Goal: Task Accomplishment & Management: Use online tool/utility

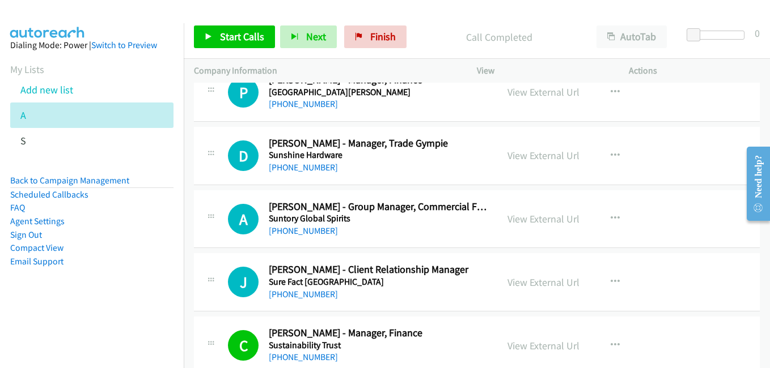
scroll to position [3627, 0]
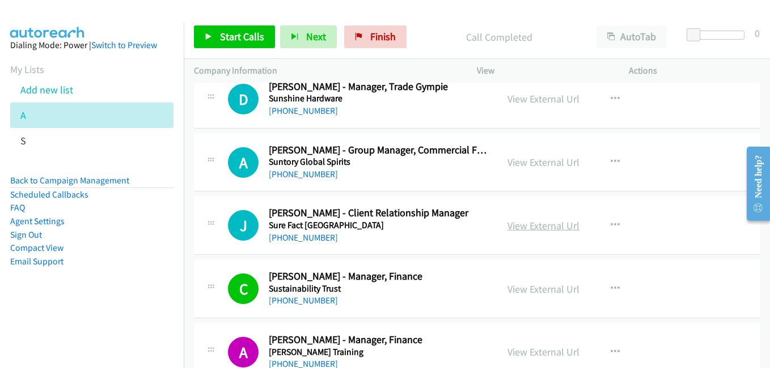
click at [544, 230] on link "View External Url" at bounding box center [543, 225] width 72 height 13
drag, startPoint x: 533, startPoint y: 291, endPoint x: 526, endPoint y: 269, distance: 23.7
click at [541, 295] on link "View External Url" at bounding box center [543, 289] width 72 height 13
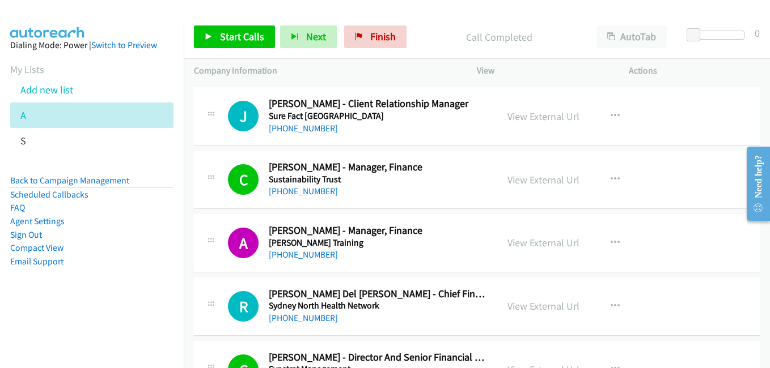
scroll to position [3740, 0]
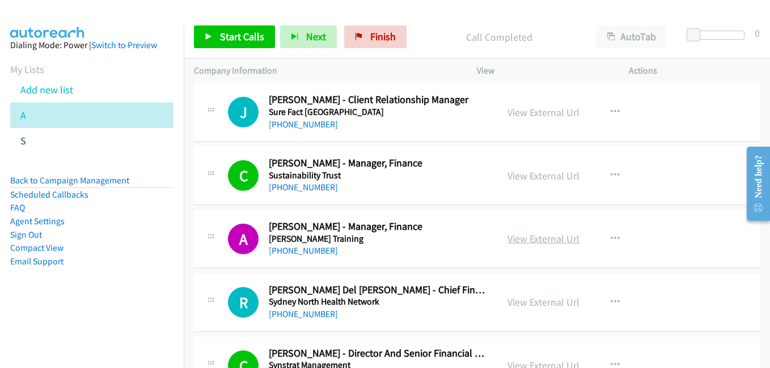
click at [538, 233] on link "View External Url" at bounding box center [543, 238] width 72 height 13
click at [531, 301] on link "View External Url" at bounding box center [543, 302] width 72 height 13
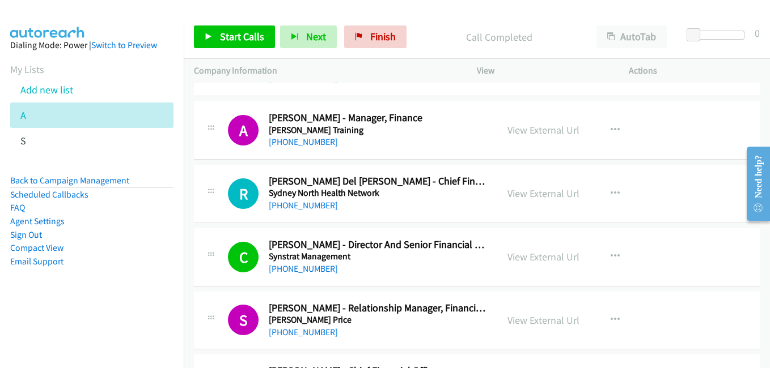
scroll to position [3853, 0]
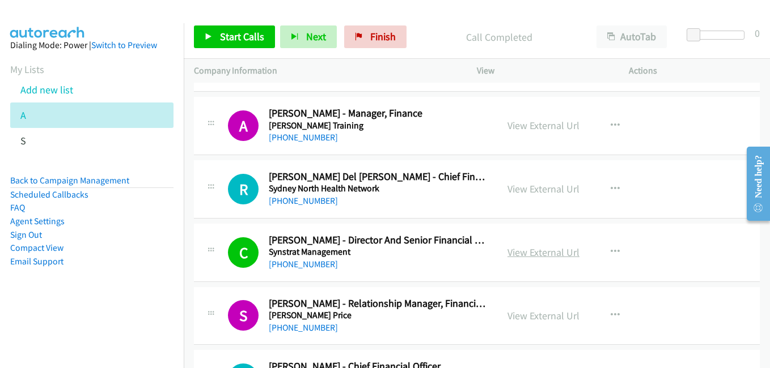
click at [541, 252] on link "View External Url" at bounding box center [543, 252] width 72 height 13
click at [520, 318] on link "View External Url" at bounding box center [543, 315] width 72 height 13
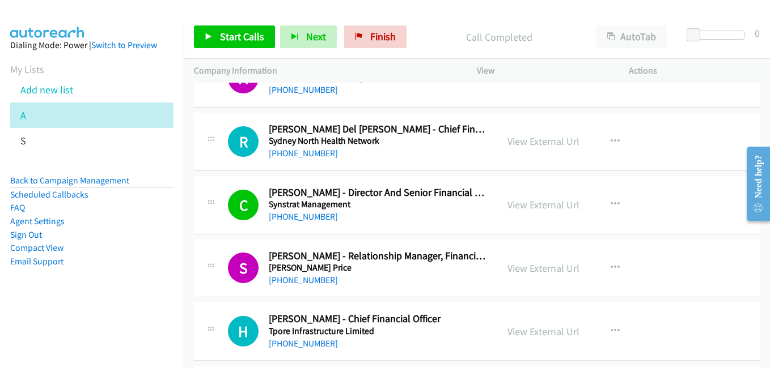
scroll to position [4023, 0]
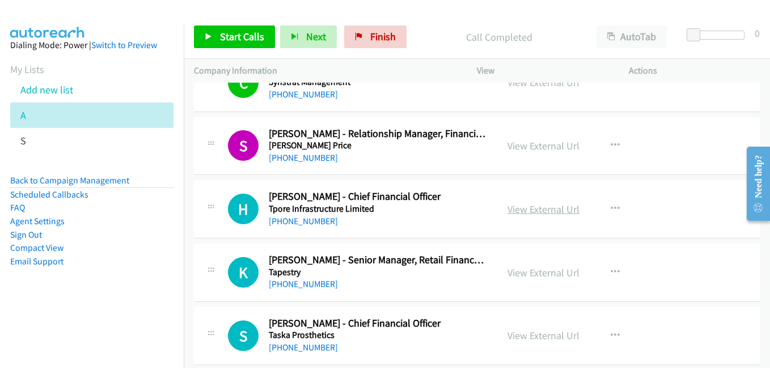
click at [520, 212] on link "View External Url" at bounding box center [543, 209] width 72 height 13
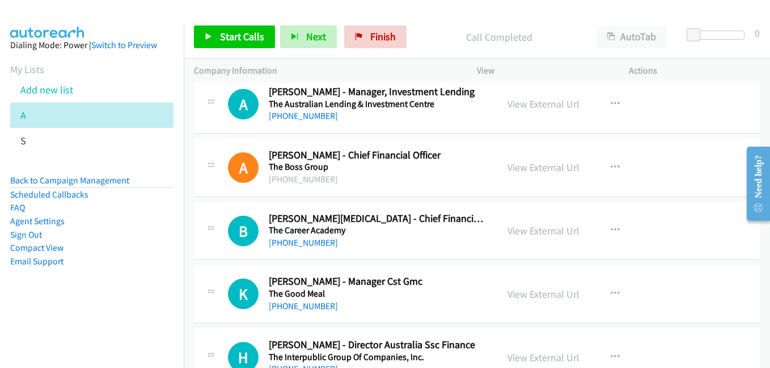
scroll to position [4590, 0]
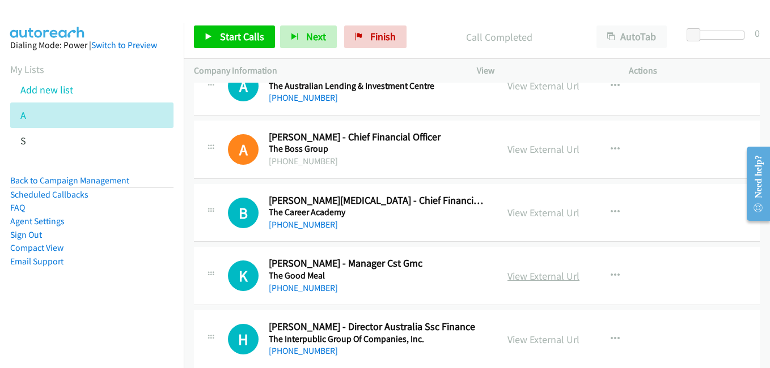
click at [540, 277] on link "View External Url" at bounding box center [543, 276] width 72 height 13
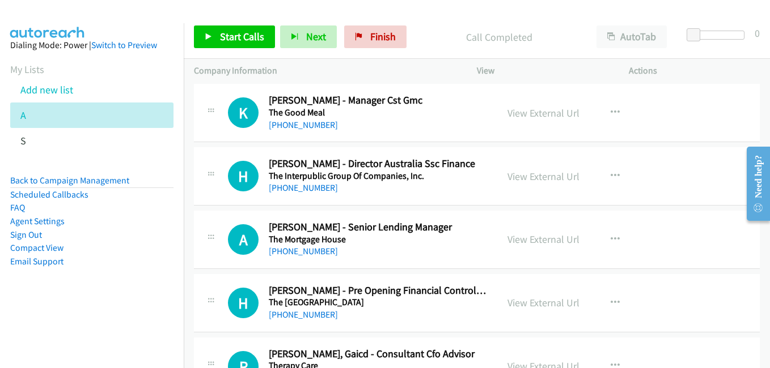
scroll to position [4760, 0]
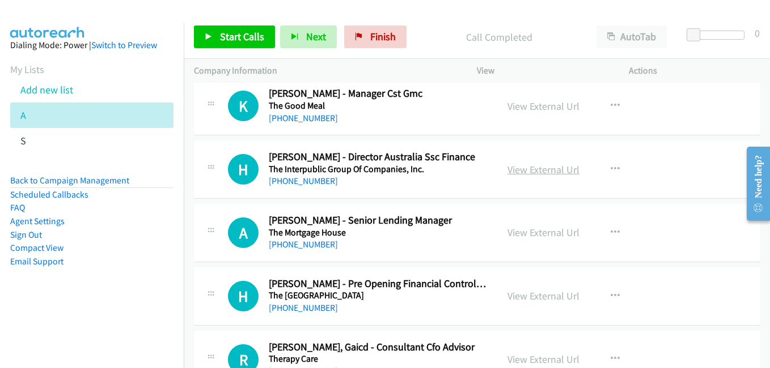
click at [532, 167] on link "View External Url" at bounding box center [543, 169] width 72 height 13
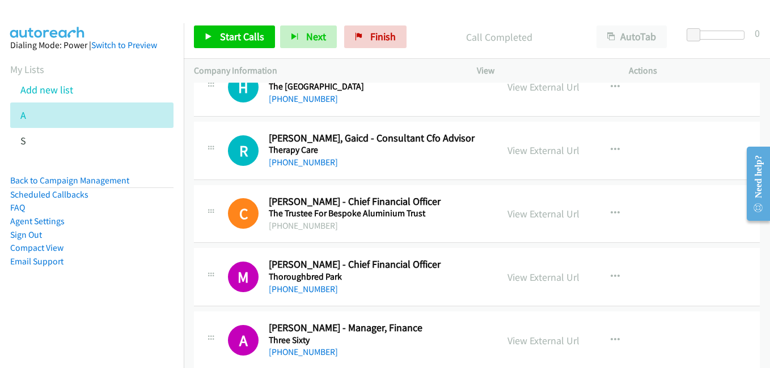
scroll to position [4987, 0]
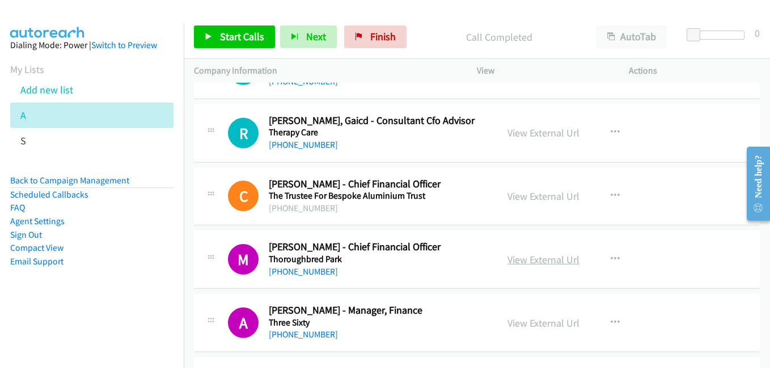
click at [530, 264] on link "View External Url" at bounding box center [543, 259] width 72 height 13
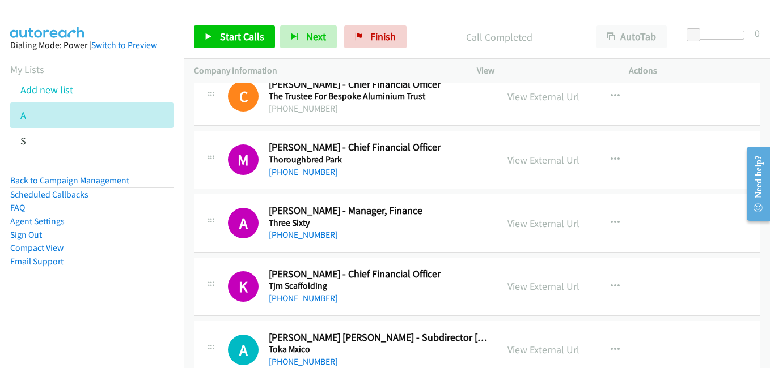
scroll to position [5100, 0]
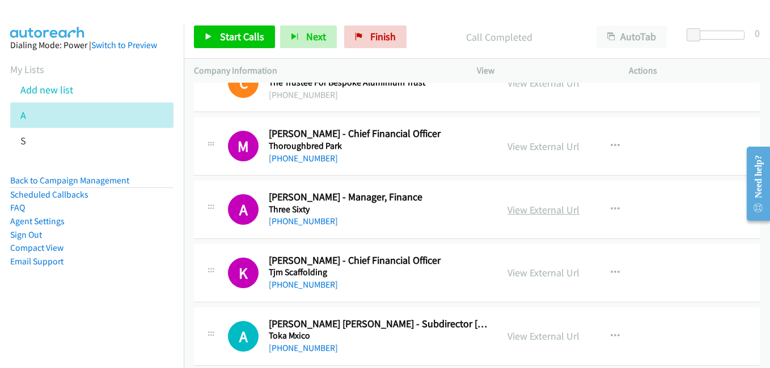
click at [526, 213] on link "View External Url" at bounding box center [543, 209] width 72 height 13
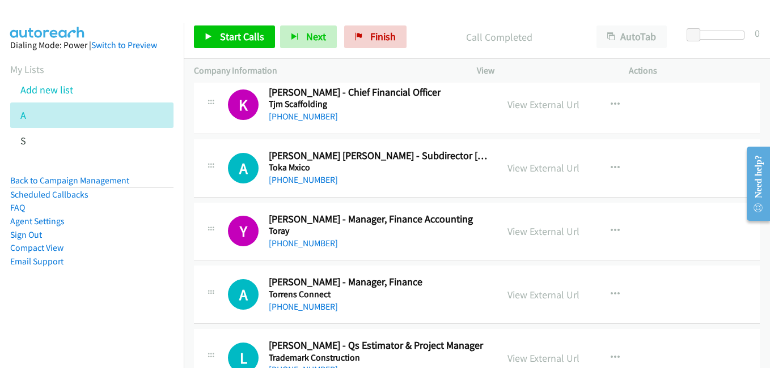
scroll to position [5327, 0]
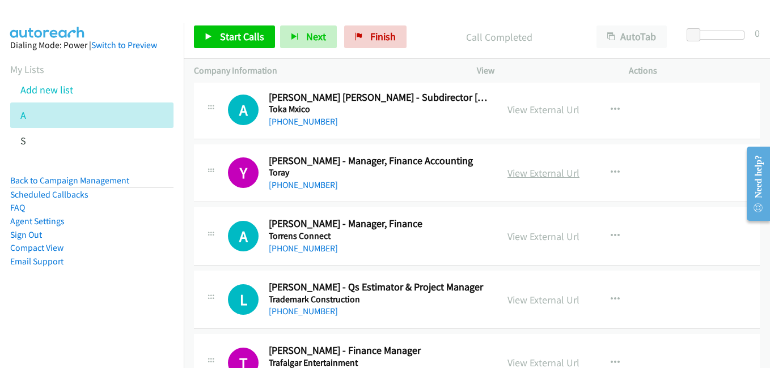
click at [535, 174] on link "View External Url" at bounding box center [543, 173] width 72 height 13
click at [523, 240] on link "View External Url" at bounding box center [543, 236] width 72 height 13
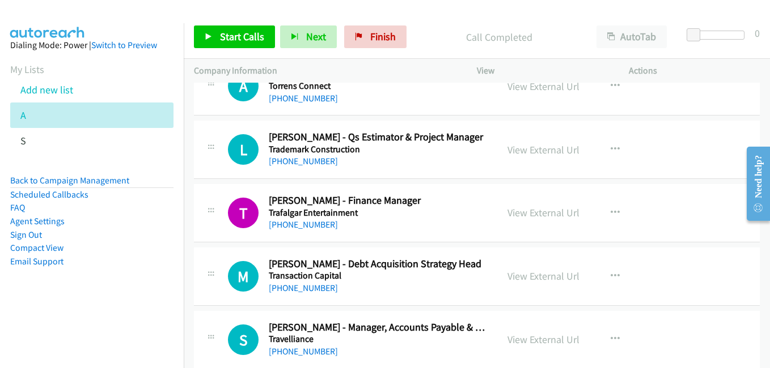
scroll to position [5497, 0]
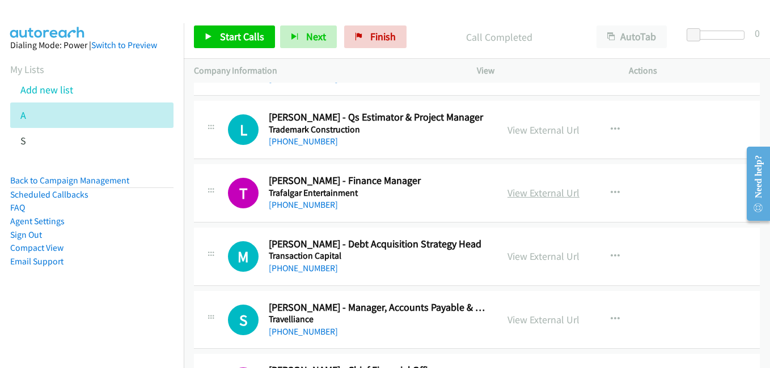
click at [538, 198] on link "View External Url" at bounding box center [543, 192] width 72 height 13
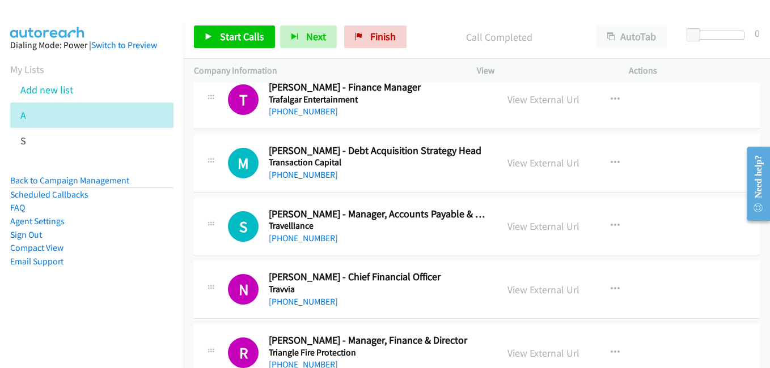
scroll to position [5610, 0]
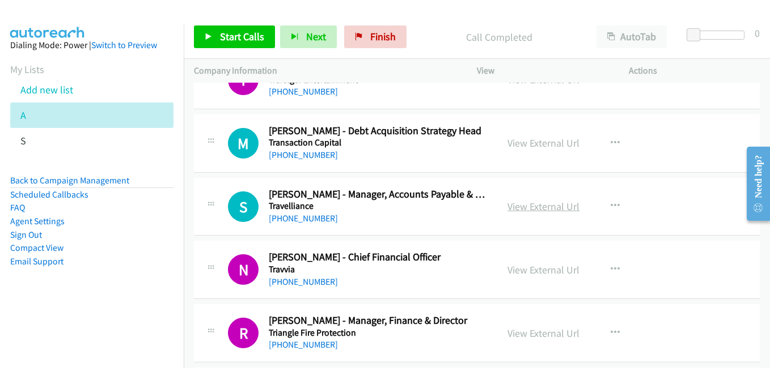
click at [535, 212] on link "View External Url" at bounding box center [543, 206] width 72 height 13
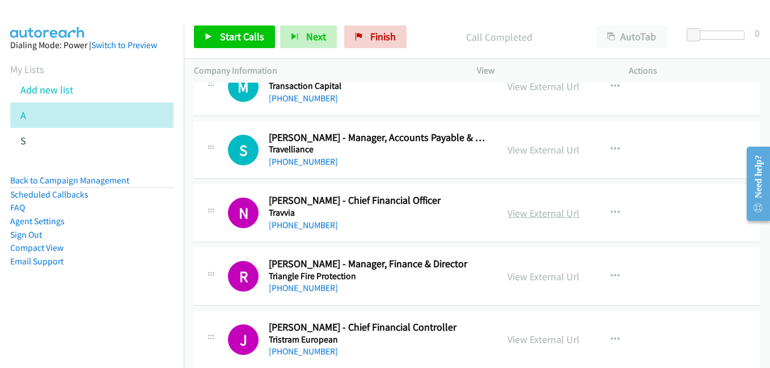
click at [529, 215] on link "View External Url" at bounding box center [543, 213] width 72 height 13
click at [551, 272] on link "View External Url" at bounding box center [543, 276] width 72 height 13
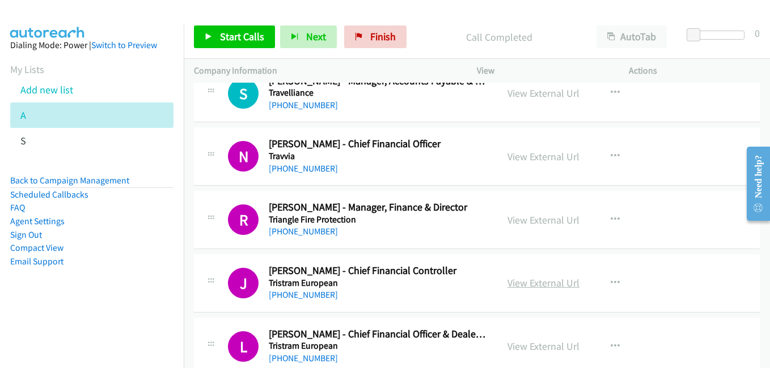
click at [547, 283] on link "View External Url" at bounding box center [543, 283] width 72 height 13
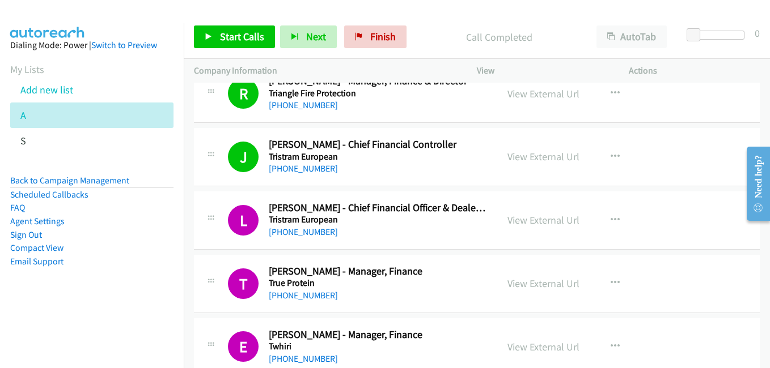
scroll to position [5893, 0]
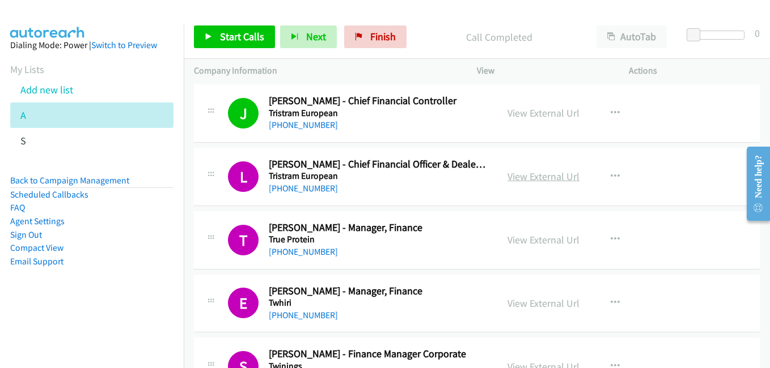
click at [532, 181] on link "View External Url" at bounding box center [543, 176] width 72 height 13
click at [544, 245] on link "View External Url" at bounding box center [543, 239] width 72 height 13
click at [531, 298] on link "View External Url" at bounding box center [543, 303] width 72 height 13
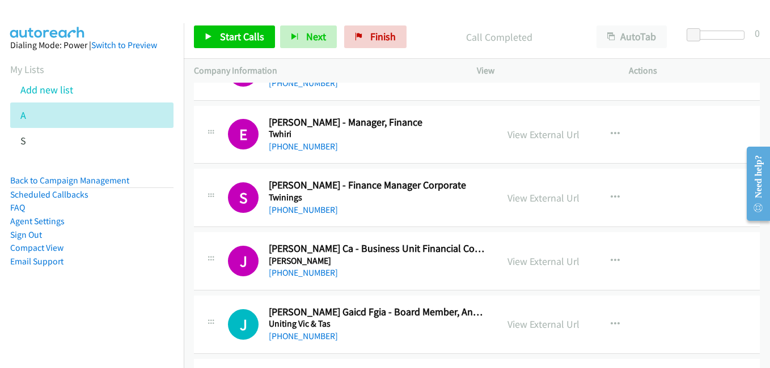
scroll to position [6063, 0]
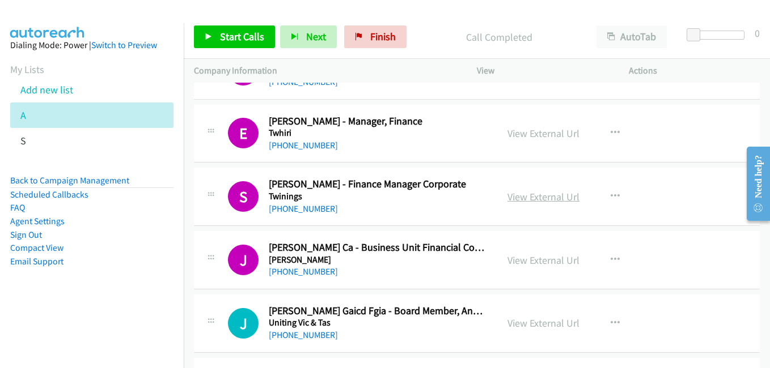
click at [532, 193] on link "View External Url" at bounding box center [543, 196] width 72 height 13
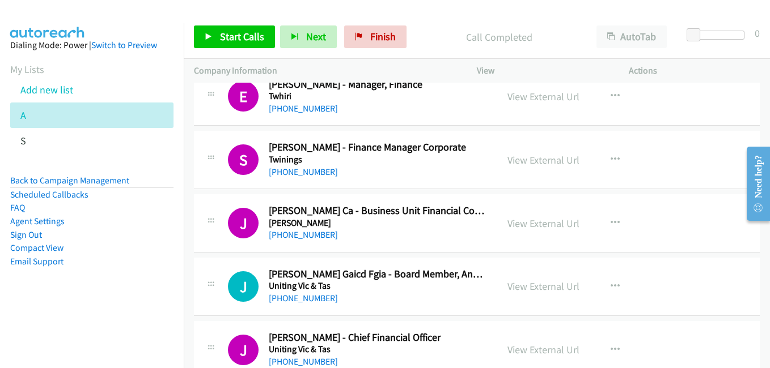
scroll to position [6120, 0]
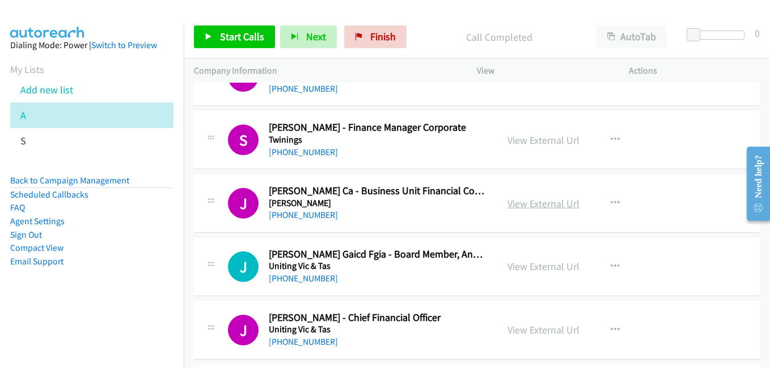
click at [551, 207] on link "View External Url" at bounding box center [543, 203] width 72 height 13
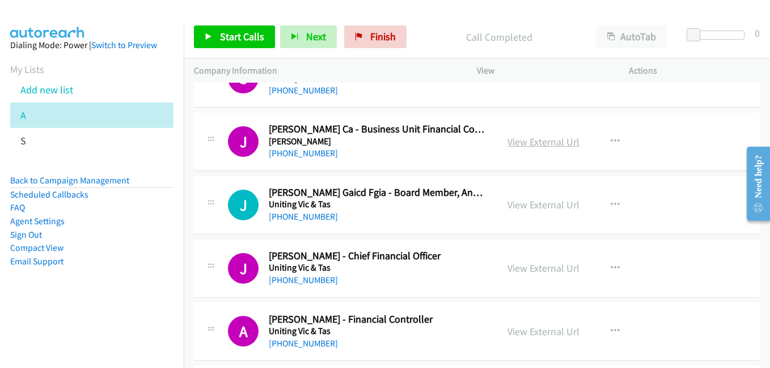
scroll to position [6233, 0]
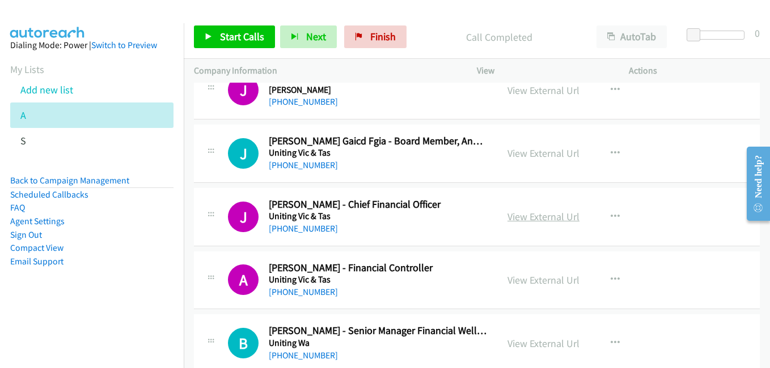
click at [532, 213] on link "View External Url" at bounding box center [543, 216] width 72 height 13
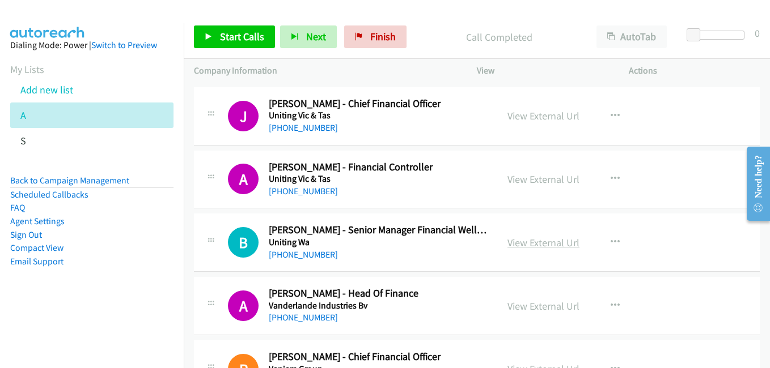
scroll to position [6347, 0]
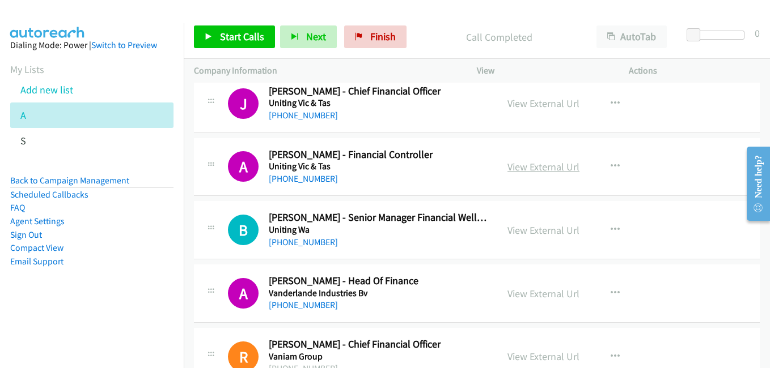
click at [525, 171] on link "View External Url" at bounding box center [543, 166] width 72 height 13
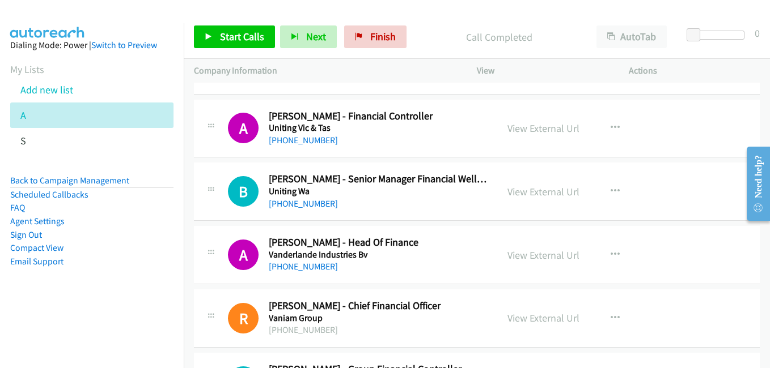
scroll to position [6403, 0]
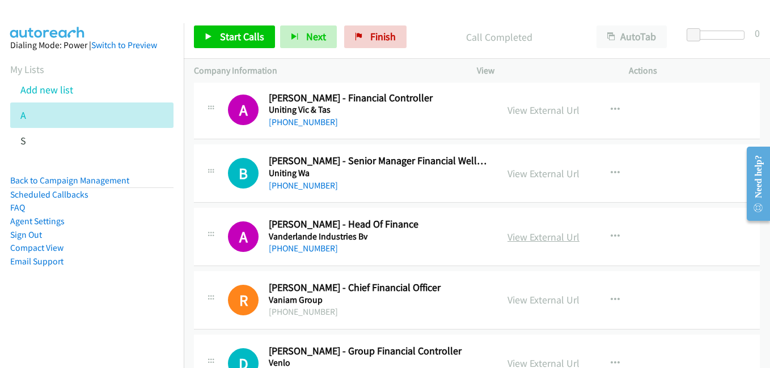
click at [528, 233] on link "View External Url" at bounding box center [543, 237] width 72 height 13
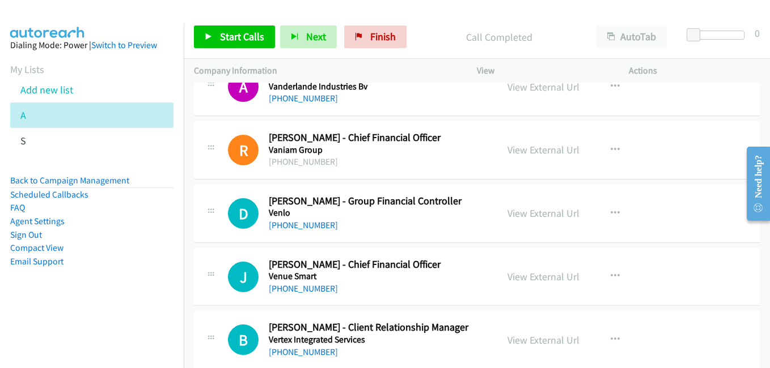
scroll to position [6573, 0]
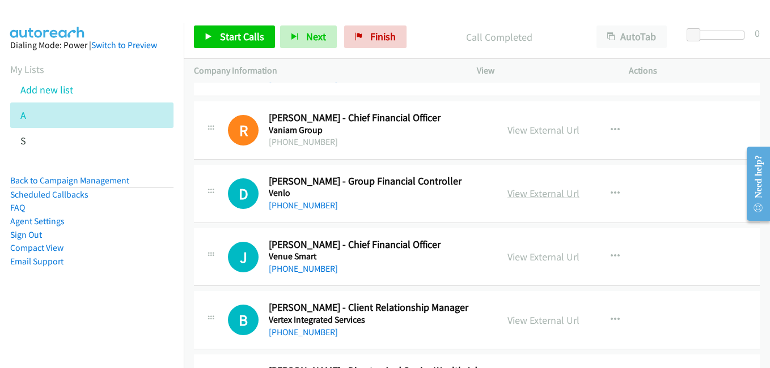
click at [528, 198] on link "View External Url" at bounding box center [543, 193] width 72 height 13
click at [550, 262] on link "View External Url" at bounding box center [543, 256] width 72 height 13
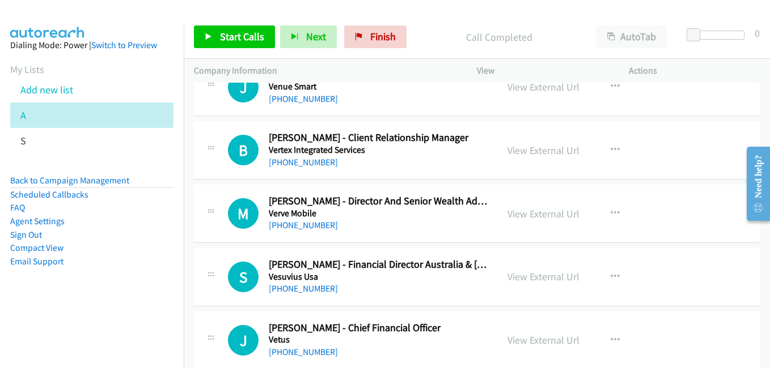
scroll to position [6800, 0]
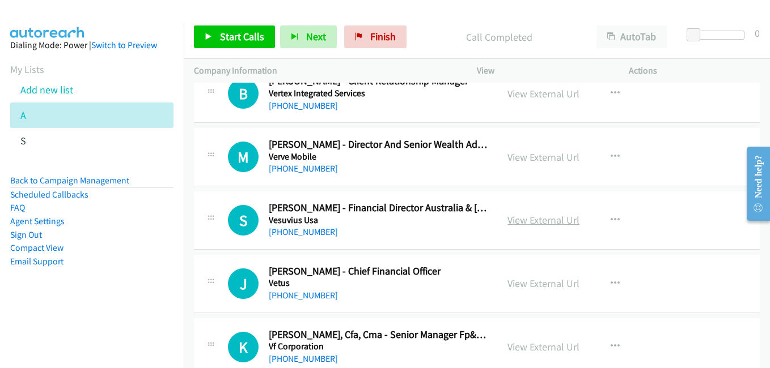
click at [528, 225] on link "View External Url" at bounding box center [543, 220] width 72 height 13
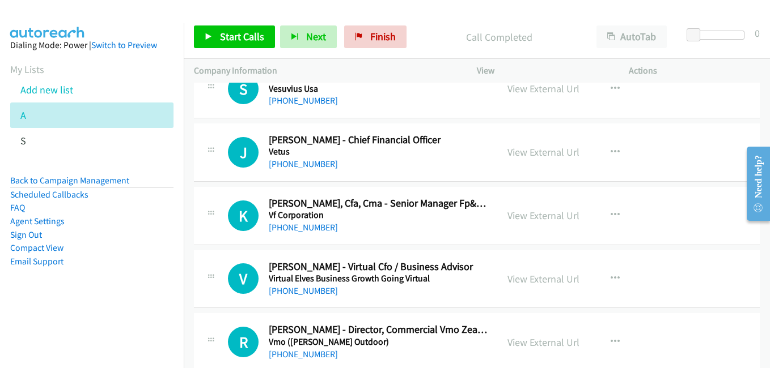
scroll to position [6970, 0]
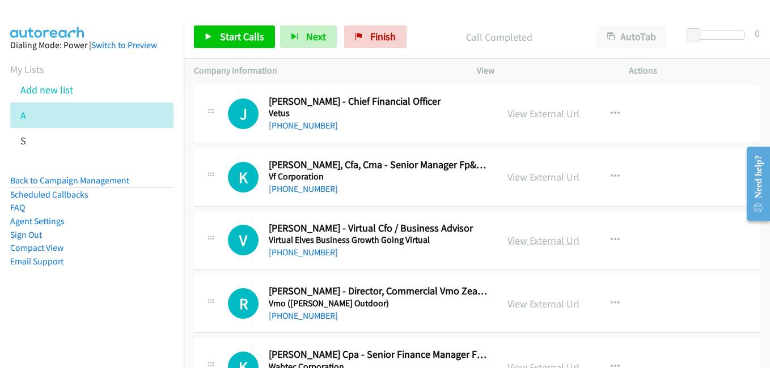
click at [521, 245] on link "View External Url" at bounding box center [543, 240] width 72 height 13
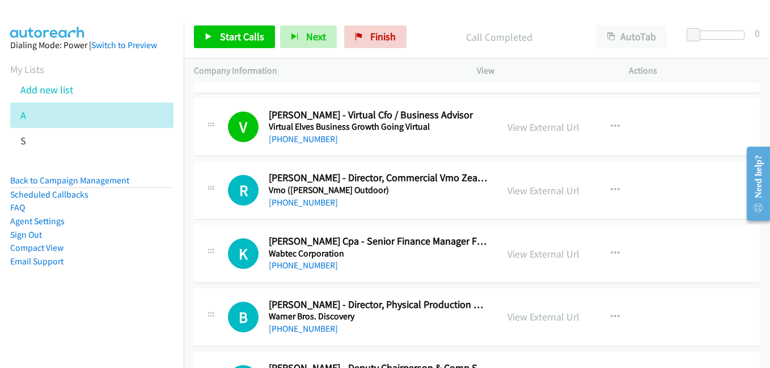
scroll to position [7140, 0]
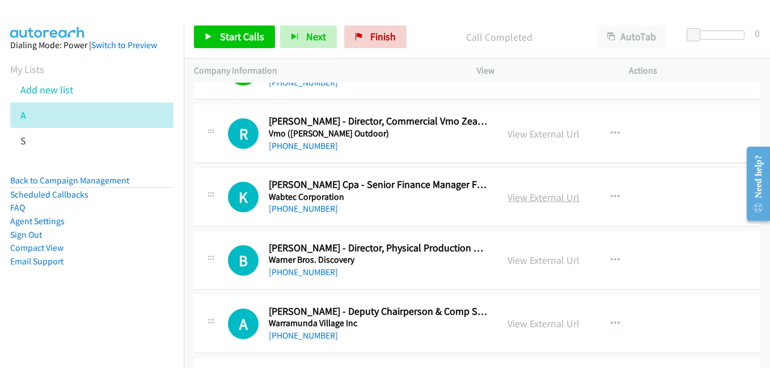
click at [551, 197] on link "View External Url" at bounding box center [543, 197] width 72 height 13
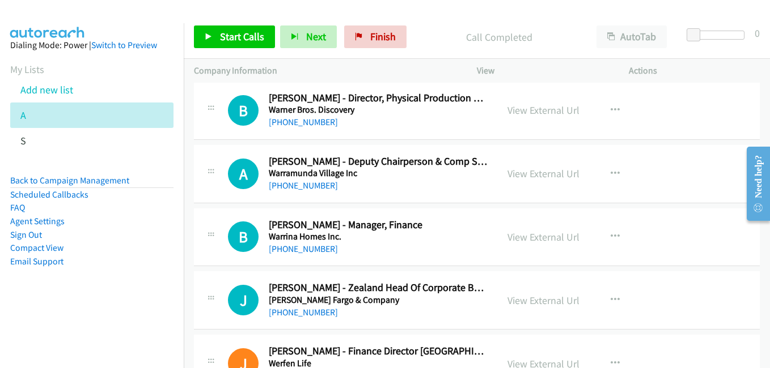
scroll to position [7310, 0]
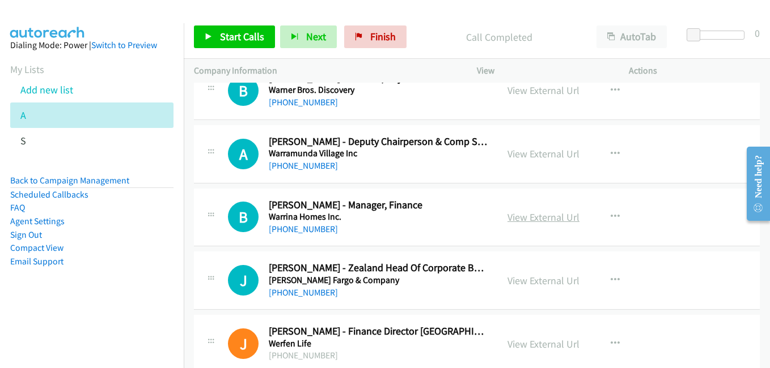
click at [536, 223] on link "View External Url" at bounding box center [543, 217] width 72 height 13
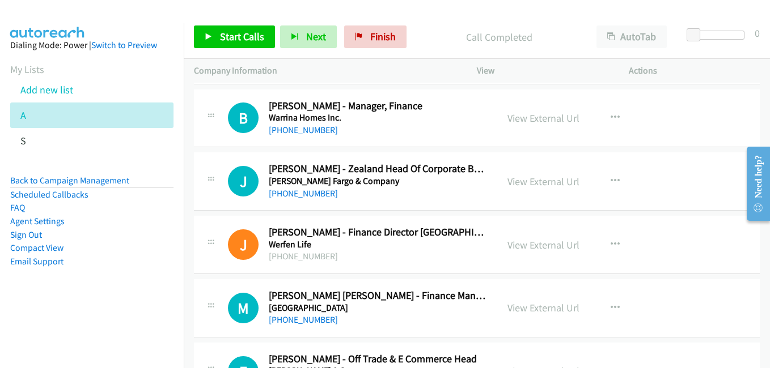
scroll to position [7423, 0]
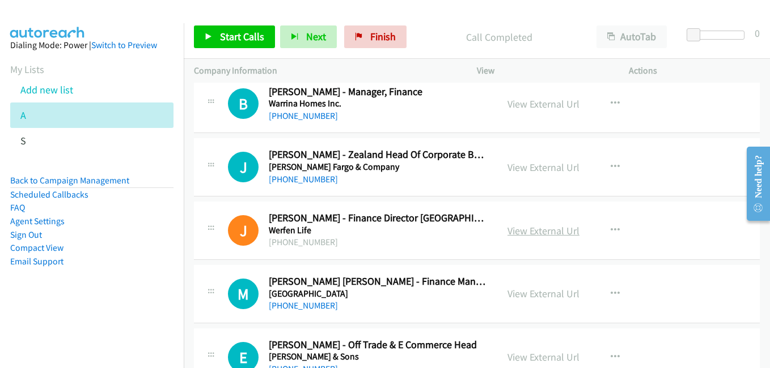
click at [536, 226] on link "View External Url" at bounding box center [543, 230] width 72 height 13
click at [538, 292] on link "View External Url" at bounding box center [543, 293] width 72 height 13
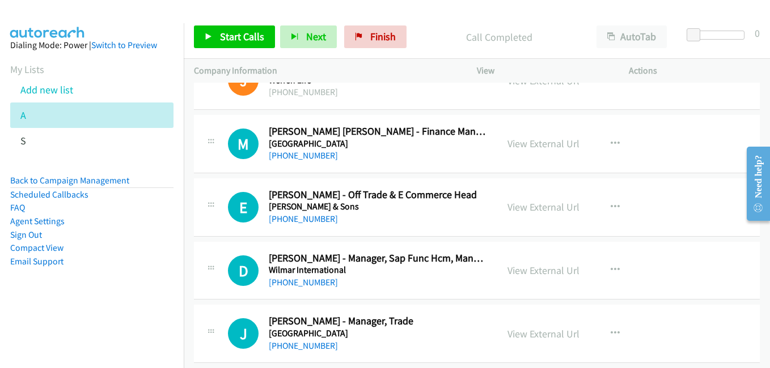
scroll to position [7593, 0]
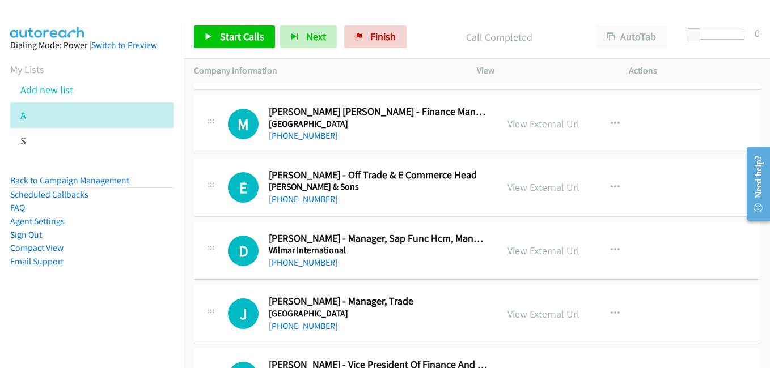
click at [530, 256] on link "View External Url" at bounding box center [543, 250] width 72 height 13
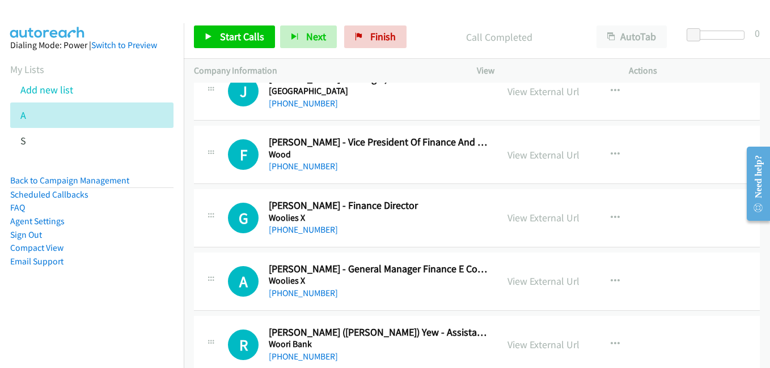
scroll to position [7820, 0]
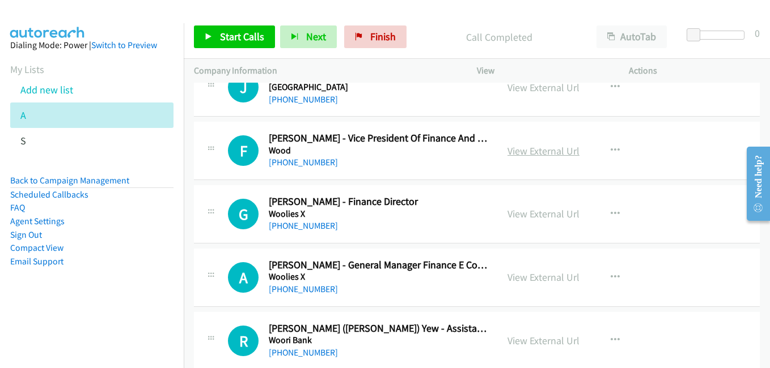
click at [524, 152] on link "View External Url" at bounding box center [543, 151] width 72 height 13
click at [528, 220] on link "View External Url" at bounding box center [543, 213] width 72 height 13
click at [550, 282] on link "View External Url" at bounding box center [543, 277] width 72 height 13
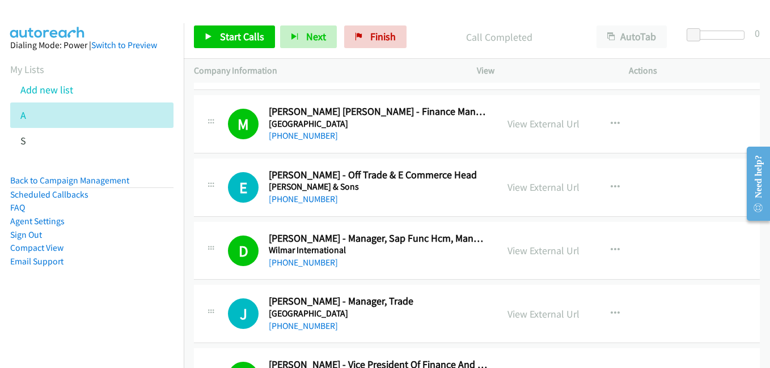
scroll to position [7650, 0]
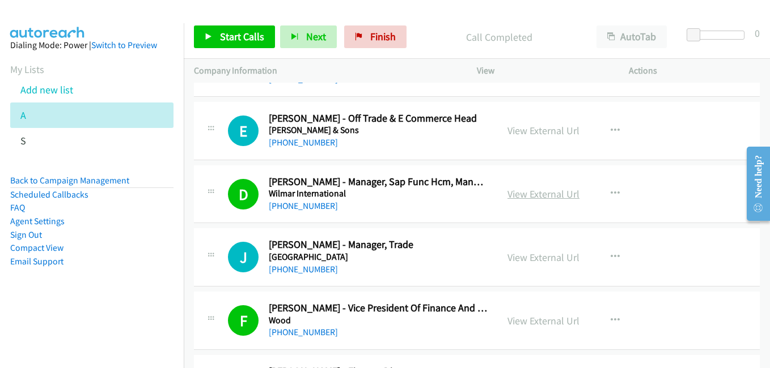
click at [532, 196] on link "View External Url" at bounding box center [543, 194] width 72 height 13
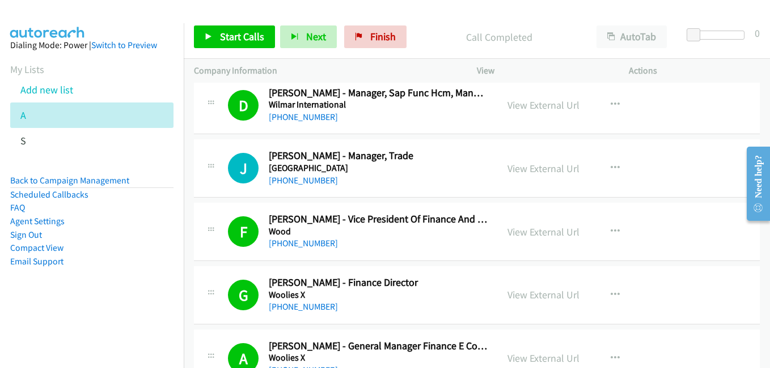
scroll to position [7763, 0]
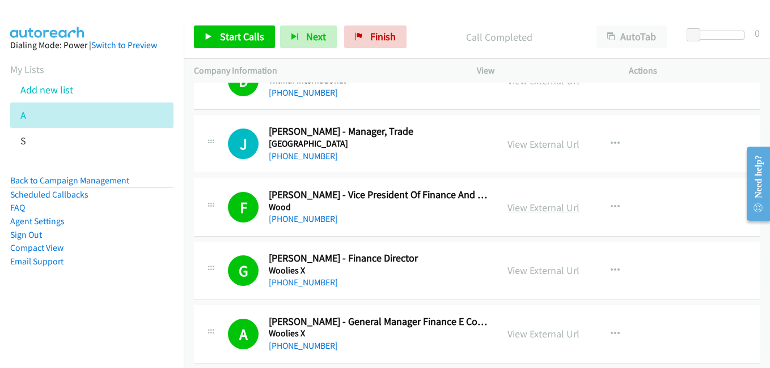
click at [534, 210] on link "View External Url" at bounding box center [543, 207] width 72 height 13
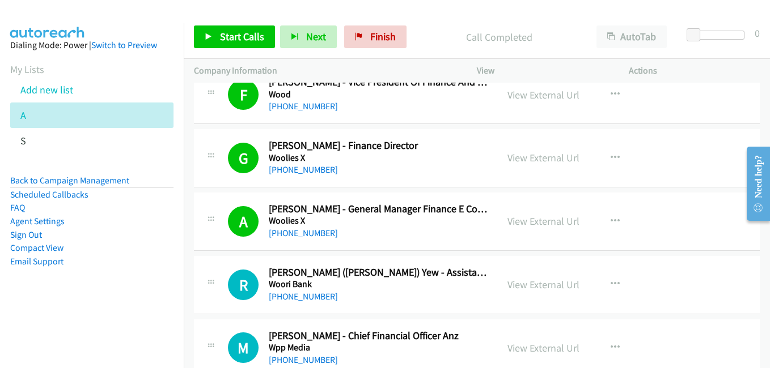
scroll to position [7877, 0]
click at [516, 162] on link "View External Url" at bounding box center [543, 157] width 72 height 13
click at [545, 220] on link "View External Url" at bounding box center [543, 220] width 72 height 13
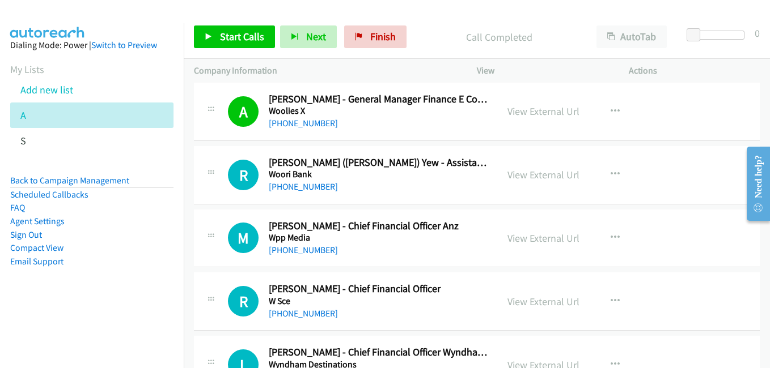
scroll to position [7990, 0]
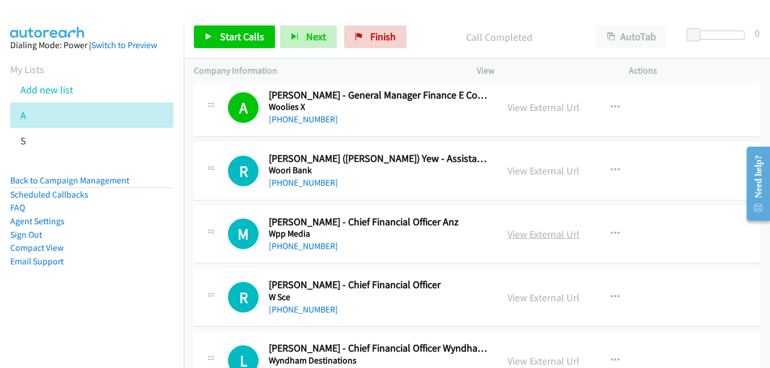
click at [535, 236] on link "View External Url" at bounding box center [543, 234] width 72 height 13
drag, startPoint x: 557, startPoint y: 299, endPoint x: 542, endPoint y: 291, distance: 17.5
click at [557, 299] on link "View External Url" at bounding box center [543, 297] width 72 height 13
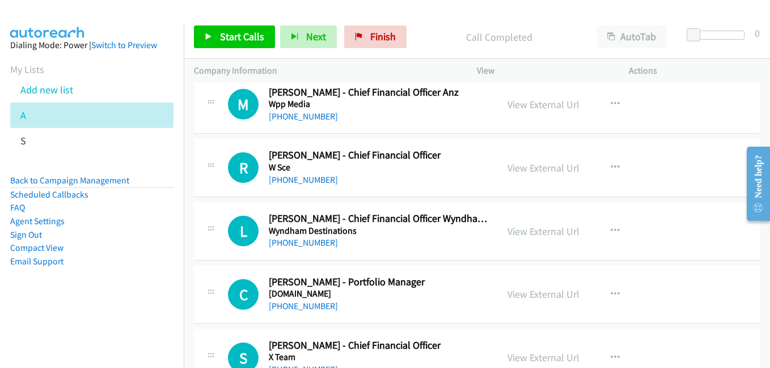
scroll to position [8160, 0]
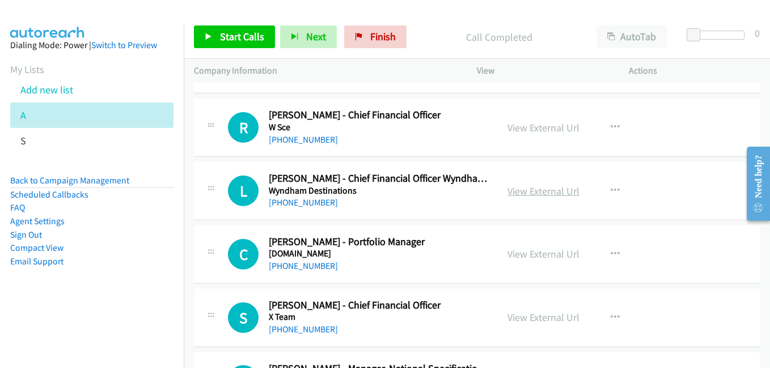
click at [564, 186] on link "View External Url" at bounding box center [543, 191] width 72 height 13
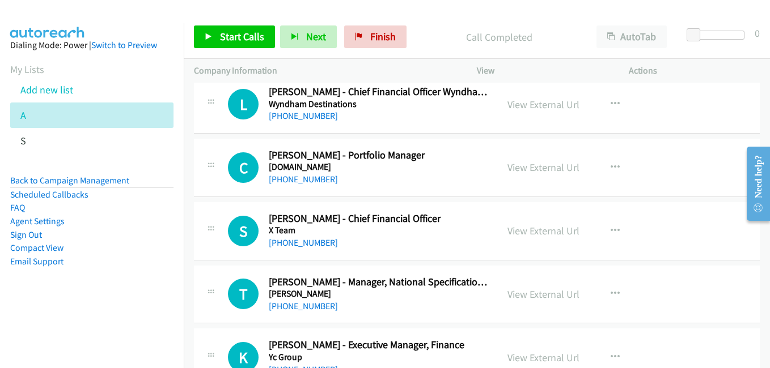
scroll to position [8273, 0]
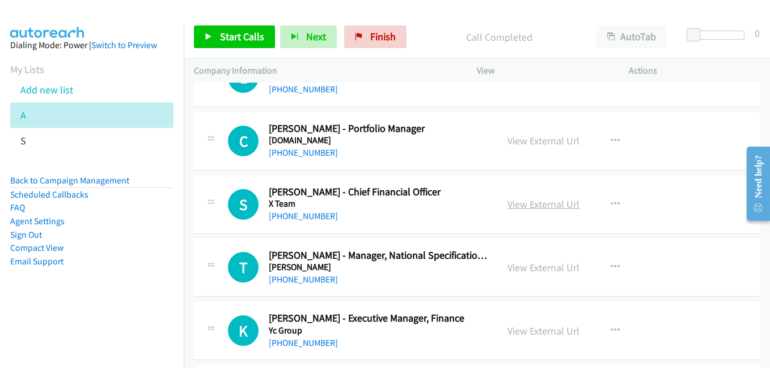
click at [551, 199] on link "View External Url" at bounding box center [543, 204] width 72 height 13
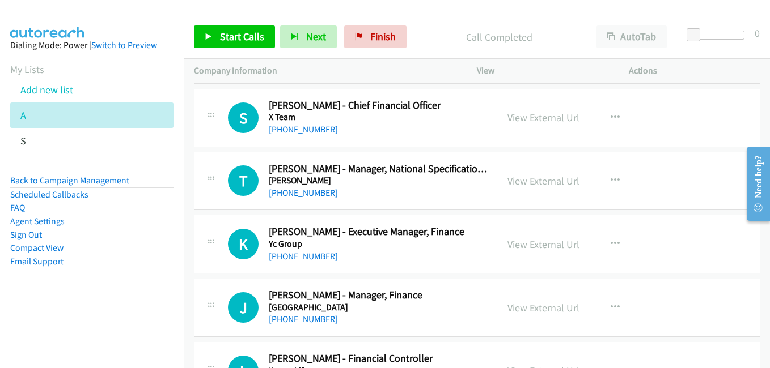
scroll to position [8387, 0]
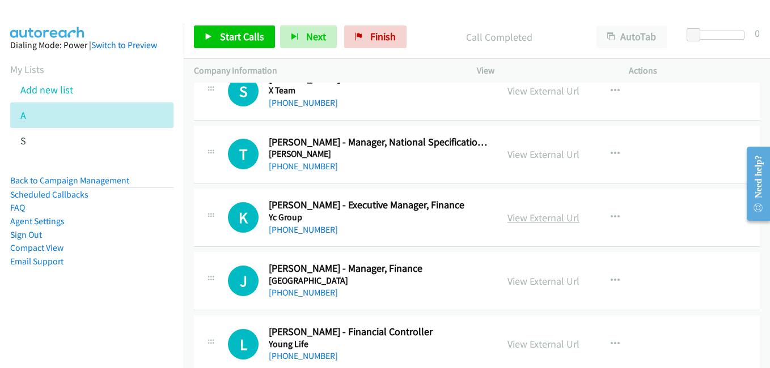
click at [539, 220] on link "View External Url" at bounding box center [543, 217] width 72 height 13
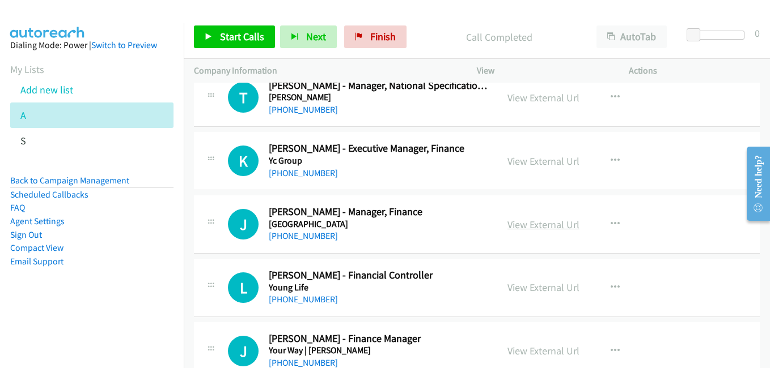
click at [540, 222] on link "View External Url" at bounding box center [543, 224] width 72 height 13
click at [545, 288] on link "View External Url" at bounding box center [543, 287] width 72 height 13
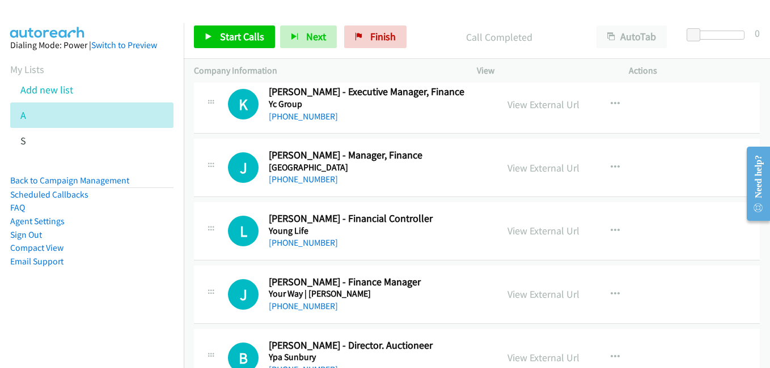
scroll to position [8557, 0]
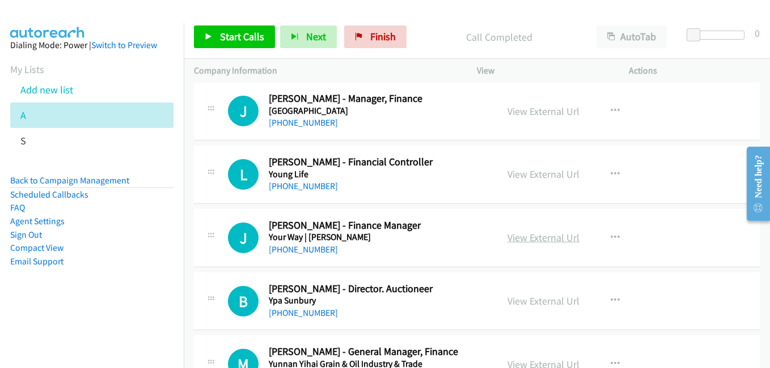
click at [507, 239] on link "View External Url" at bounding box center [543, 237] width 72 height 13
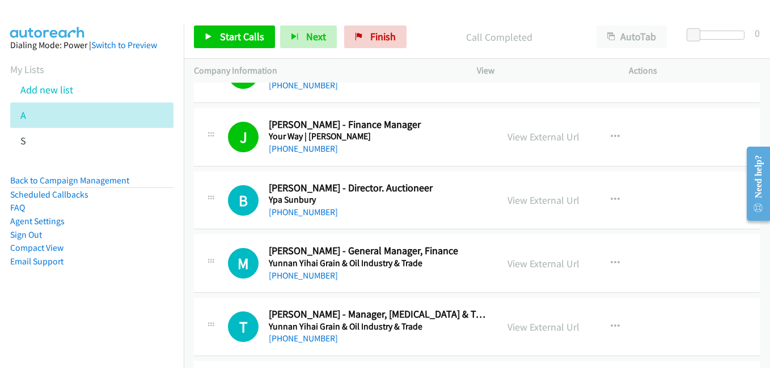
scroll to position [8670, 0]
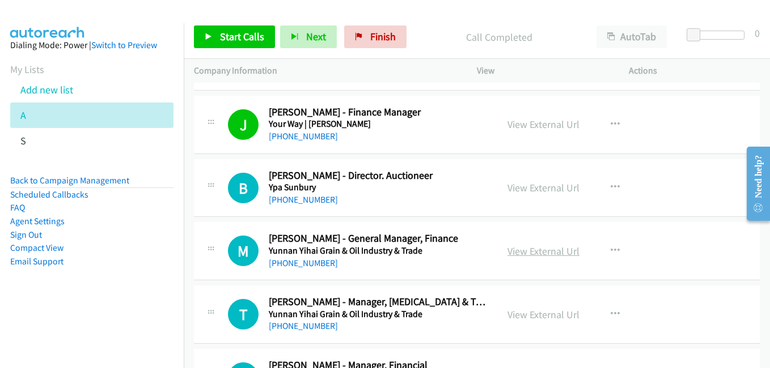
click at [541, 250] on link "View External Url" at bounding box center [543, 251] width 72 height 13
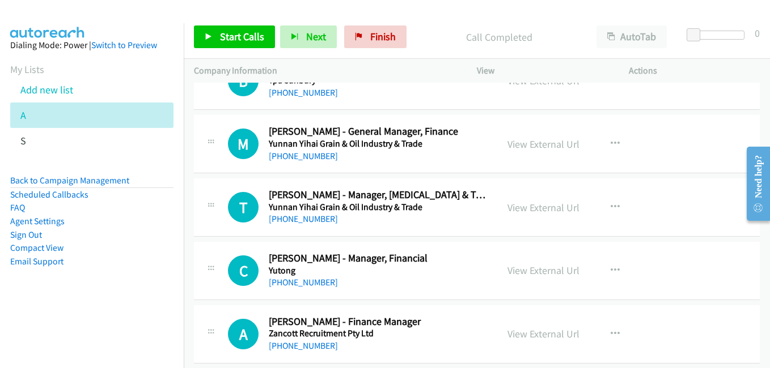
scroll to position [8783, 0]
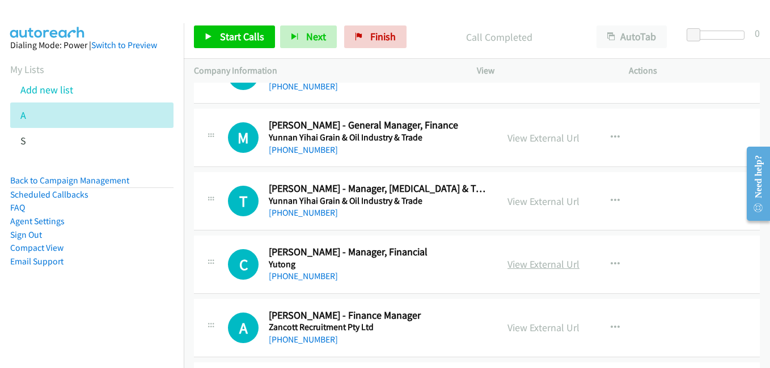
click at [524, 260] on link "View External Url" at bounding box center [543, 264] width 72 height 13
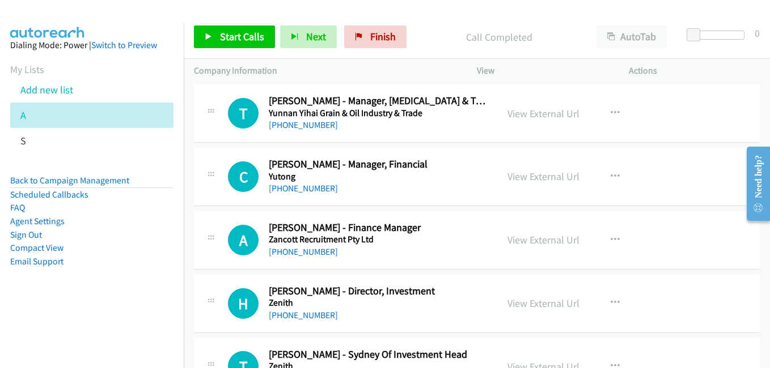
scroll to position [8897, 0]
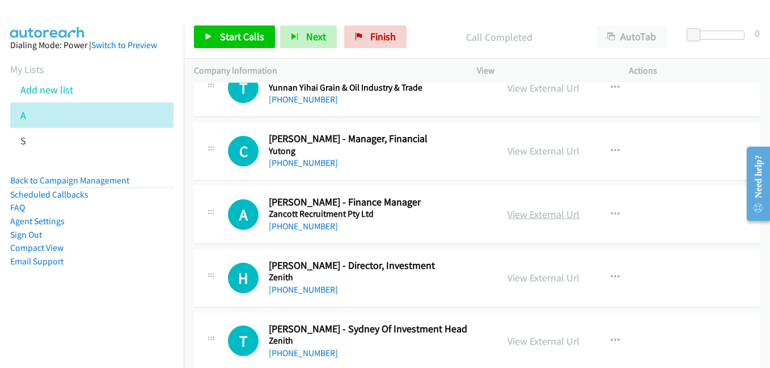
click at [534, 218] on link "View External Url" at bounding box center [543, 214] width 72 height 13
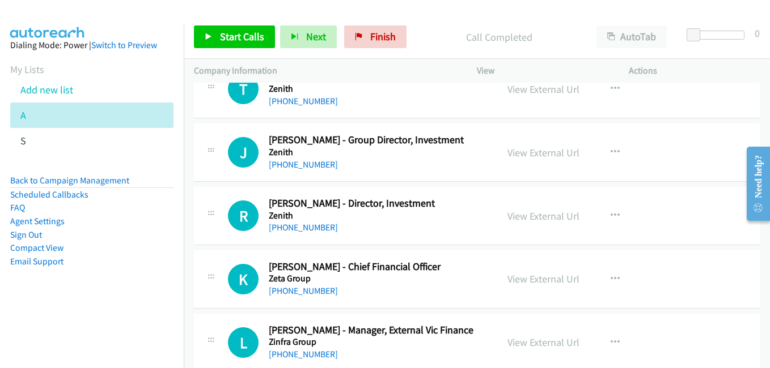
scroll to position [9180, 0]
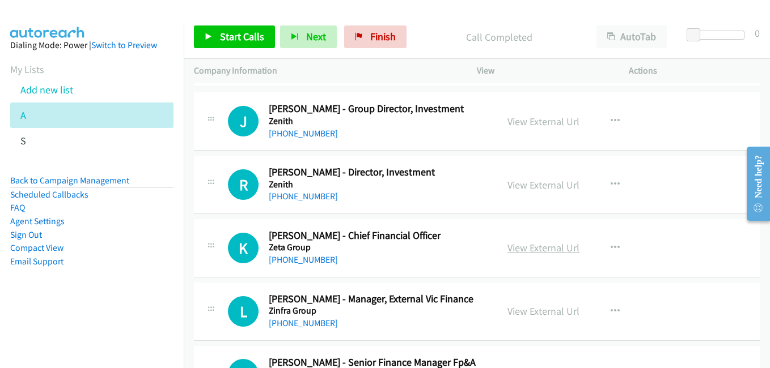
click at [547, 248] on link "View External Url" at bounding box center [543, 247] width 72 height 13
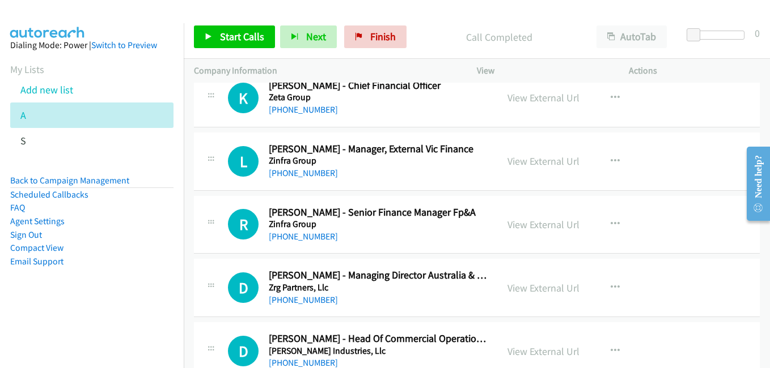
scroll to position [9350, 0]
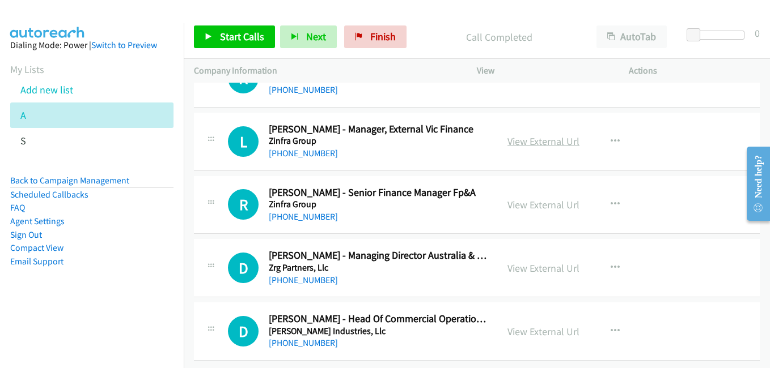
click at [539, 138] on link "View External Url" at bounding box center [543, 141] width 72 height 13
click at [538, 205] on link "View External Url" at bounding box center [543, 204] width 72 height 13
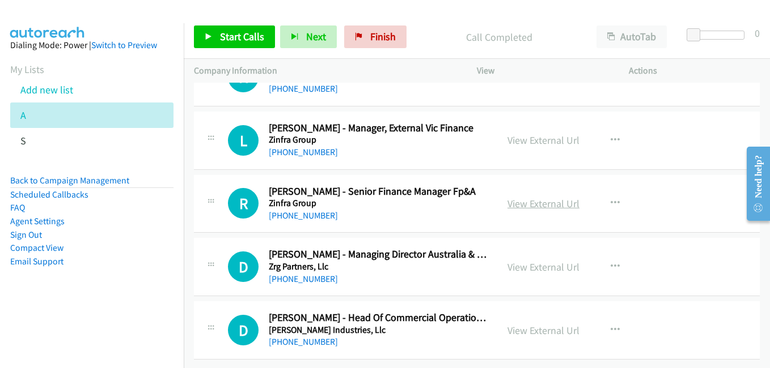
scroll to position [9360, 0]
click at [536, 261] on link "View External Url" at bounding box center [543, 267] width 72 height 13
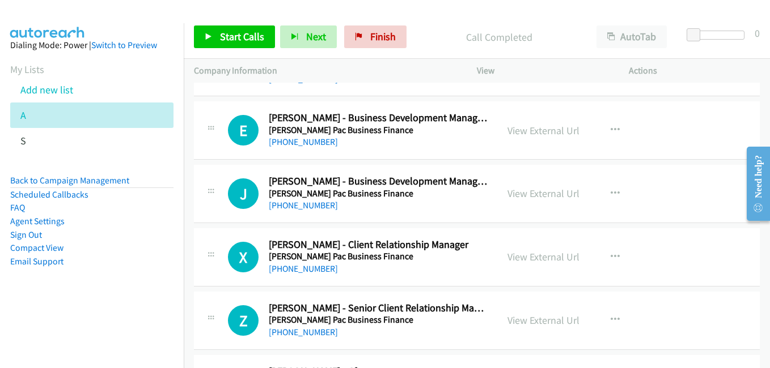
scroll to position [0, 0]
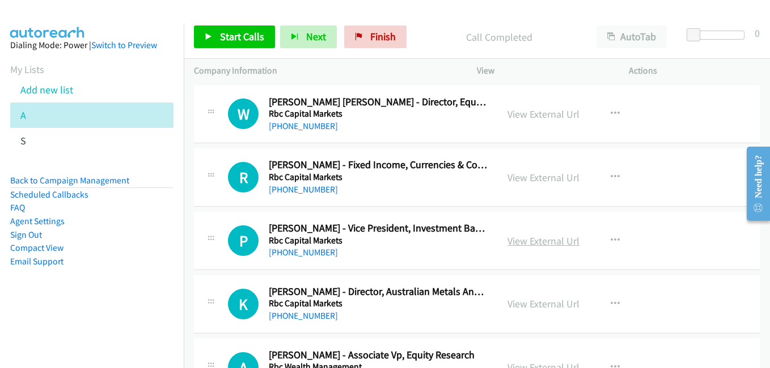
click at [554, 241] on link "View External Url" at bounding box center [543, 241] width 72 height 13
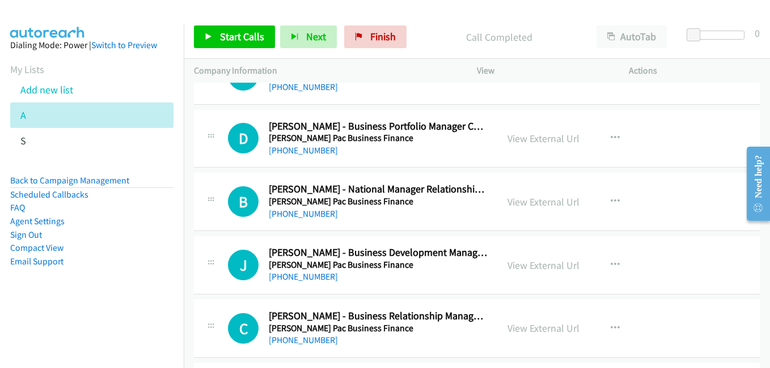
scroll to position [1417, 0]
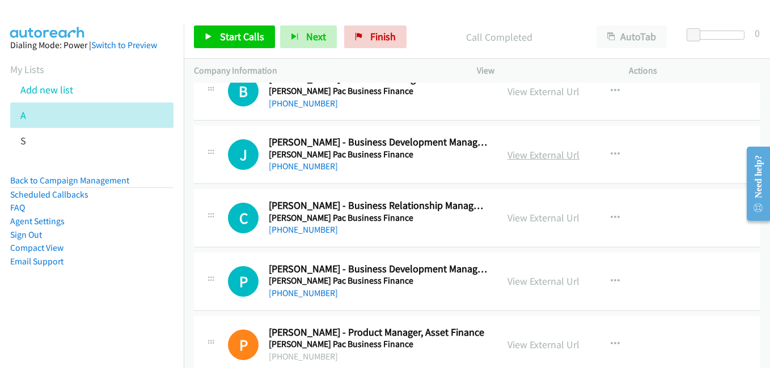
click at [522, 150] on link "View External Url" at bounding box center [543, 154] width 72 height 13
click at [534, 220] on link "View External Url" at bounding box center [543, 217] width 72 height 13
click at [533, 280] on link "View External Url" at bounding box center [543, 281] width 72 height 13
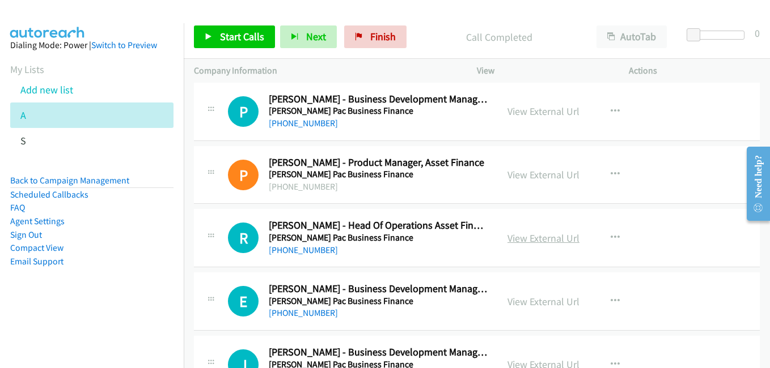
scroll to position [1643, 0]
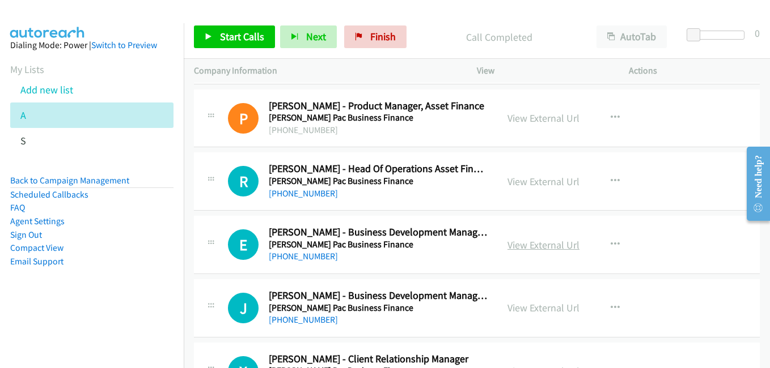
click at [536, 247] on link "View External Url" at bounding box center [543, 245] width 72 height 13
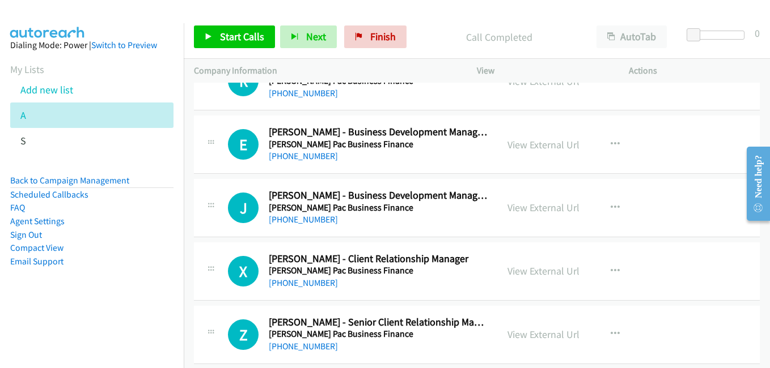
scroll to position [1757, 0]
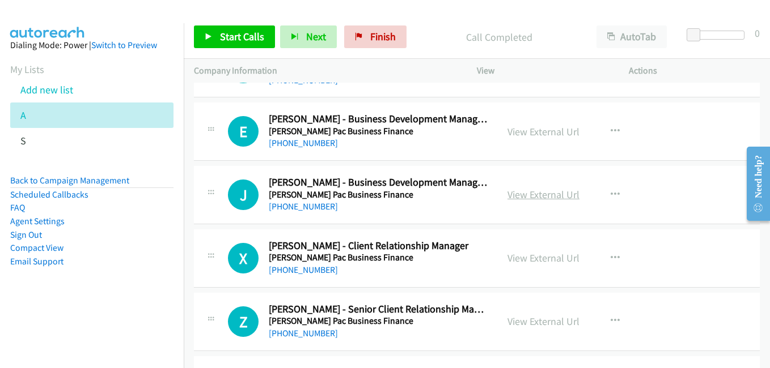
click at [545, 197] on link "View External Url" at bounding box center [543, 194] width 72 height 13
click at [556, 260] on link "View External Url" at bounding box center [543, 258] width 72 height 13
click at [46, 86] on link "Add new list" at bounding box center [46, 89] width 53 height 13
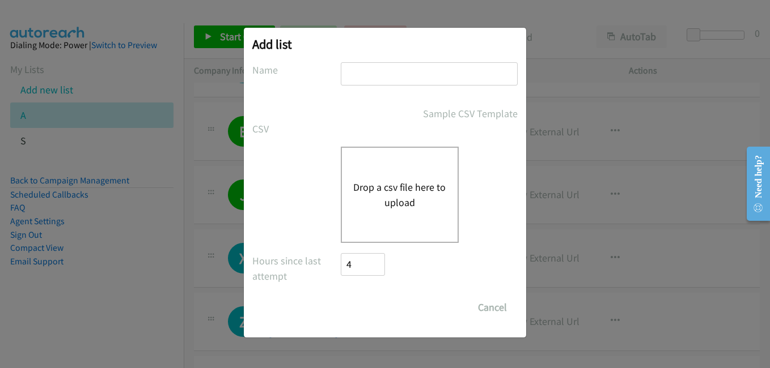
click at [375, 70] on input "text" at bounding box center [429, 73] width 177 height 23
type input "f"
click at [359, 218] on div "Drop a csv file here to upload" at bounding box center [400, 195] width 118 height 96
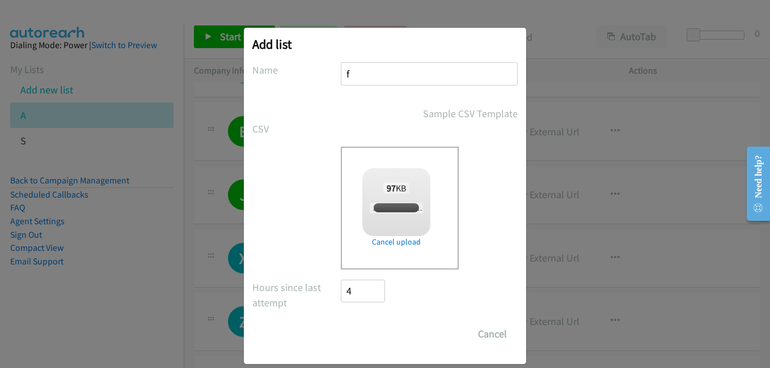
checkbox input "true"
click at [362, 332] on input "Save List" at bounding box center [371, 334] width 60 height 23
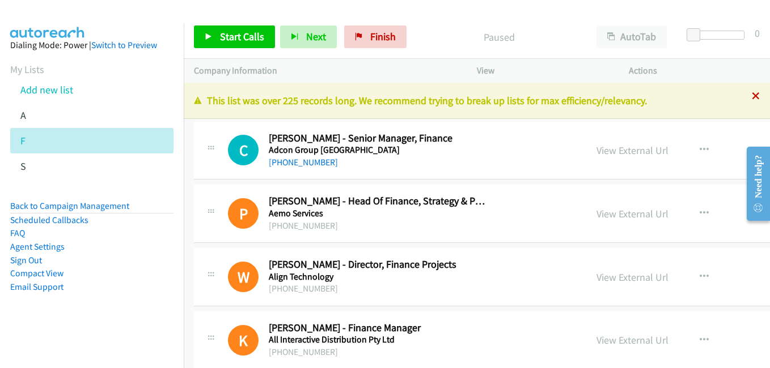
click at [751, 97] on icon at bounding box center [755, 97] width 8 height 8
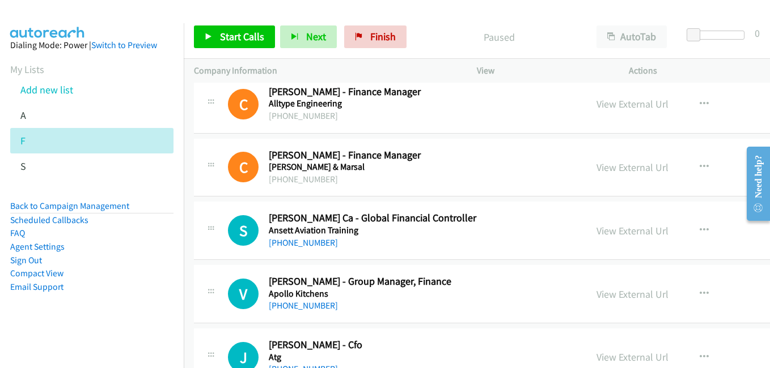
scroll to position [283, 0]
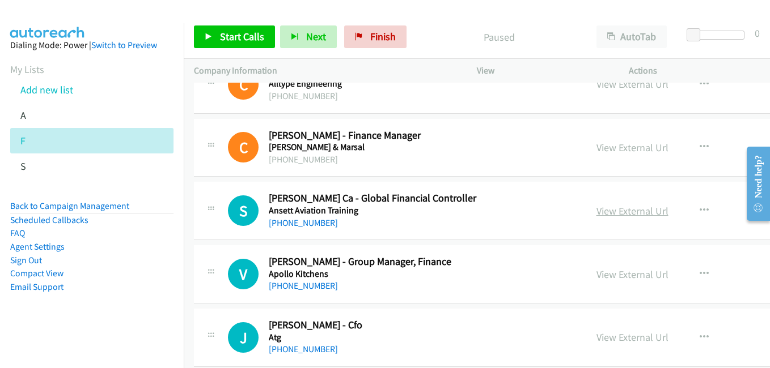
drag, startPoint x: 593, startPoint y: 216, endPoint x: 586, endPoint y: 216, distance: 7.4
click at [596, 216] on link "View External Url" at bounding box center [632, 211] width 72 height 13
click at [596, 274] on link "View External Url" at bounding box center [632, 274] width 72 height 13
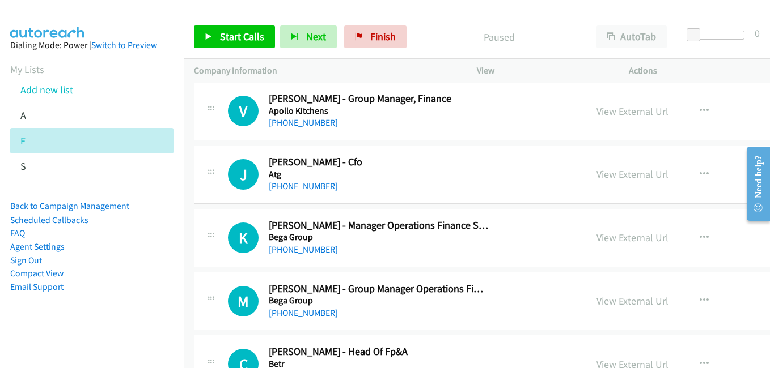
scroll to position [453, 0]
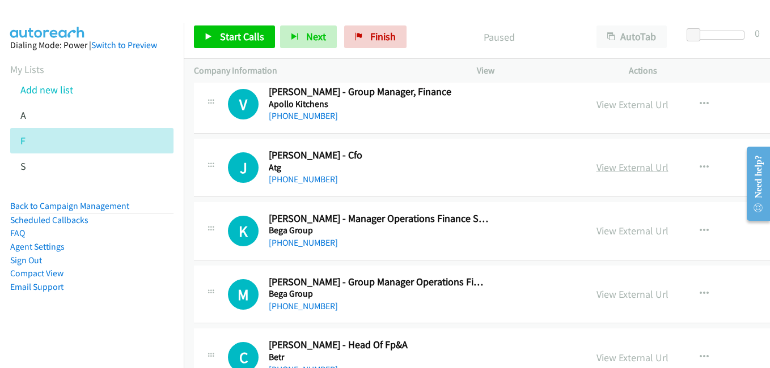
click at [609, 164] on link "View External Url" at bounding box center [632, 167] width 72 height 13
drag, startPoint x: 605, startPoint y: 231, endPoint x: 550, endPoint y: 203, distance: 61.8
click at [605, 231] on link "View External Url" at bounding box center [632, 230] width 72 height 13
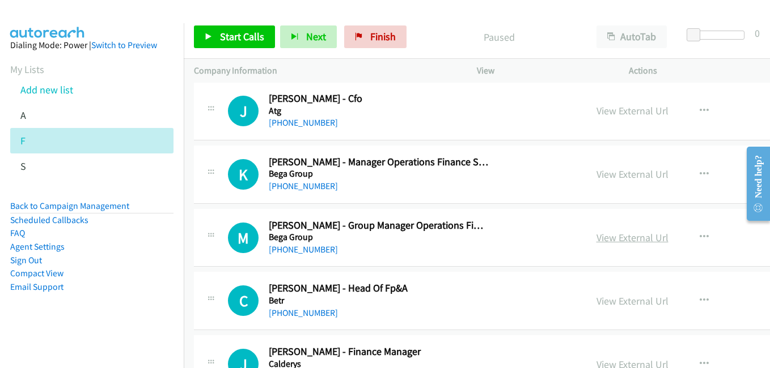
click at [596, 243] on link "View External Url" at bounding box center [632, 237] width 72 height 13
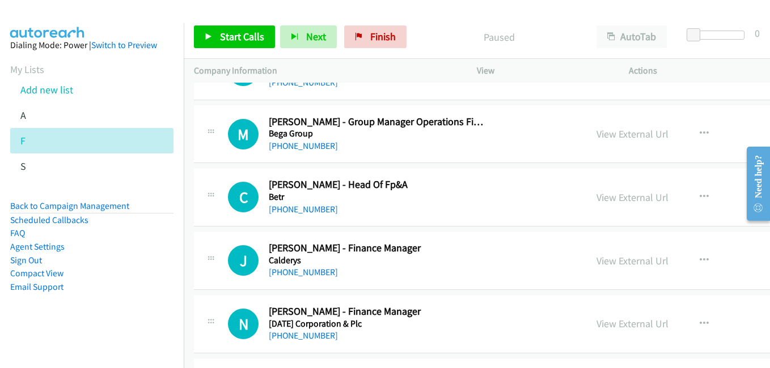
scroll to position [623, 0]
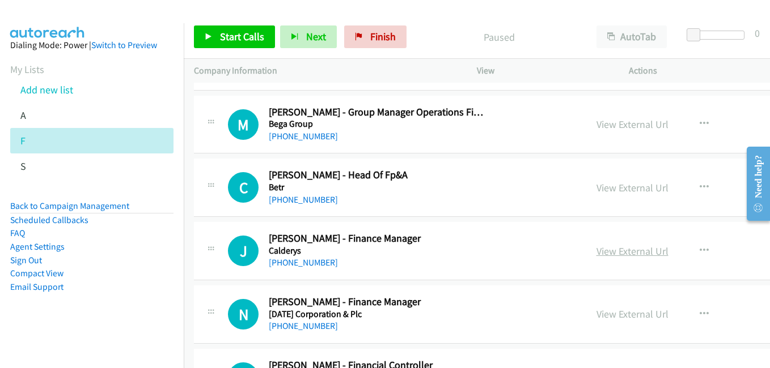
click at [611, 253] on link "View External Url" at bounding box center [632, 251] width 72 height 13
click at [607, 318] on link "View External Url" at bounding box center [632, 314] width 72 height 13
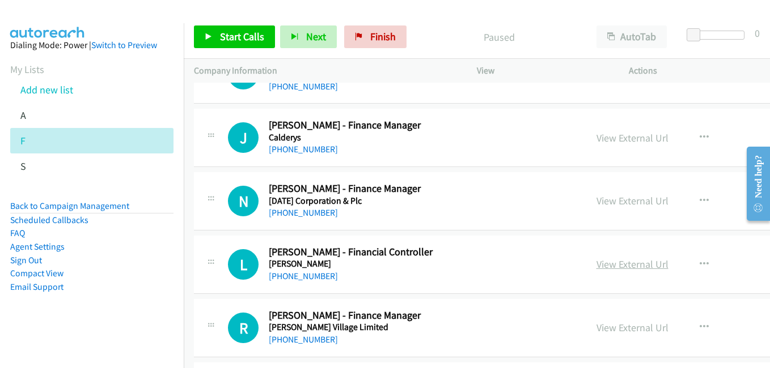
click at [596, 260] on link "View External Url" at bounding box center [632, 264] width 72 height 13
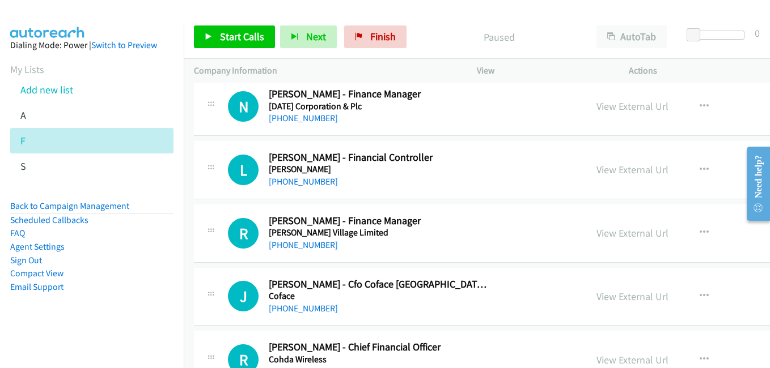
scroll to position [850, 0]
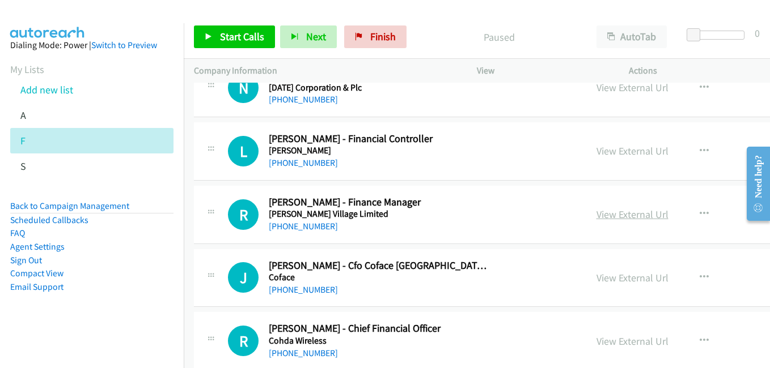
click at [596, 214] on link "View External Url" at bounding box center [632, 214] width 72 height 13
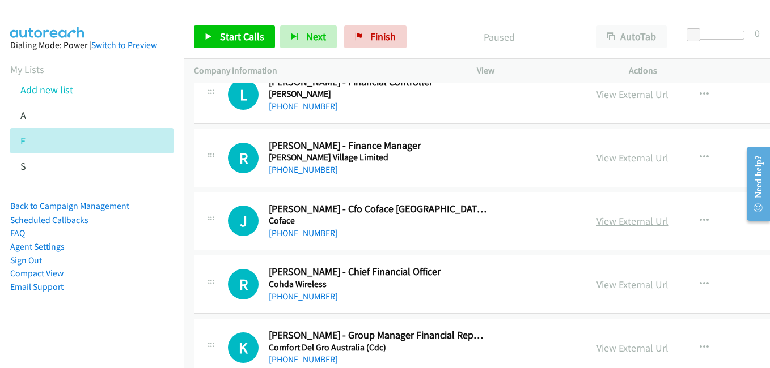
click at [614, 225] on link "View External Url" at bounding box center [632, 221] width 72 height 13
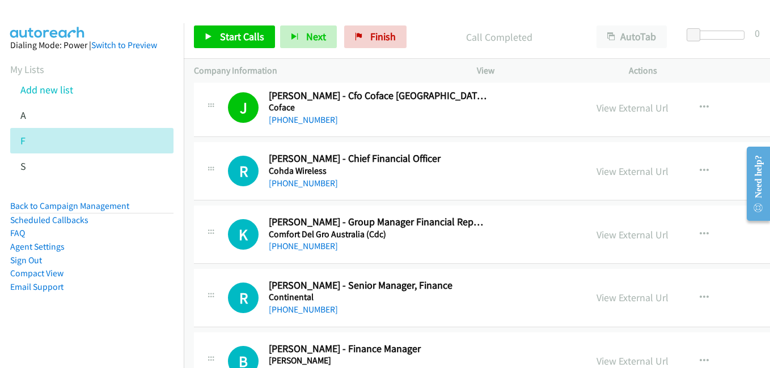
click at [596, 234] on link "View External Url" at bounding box center [632, 234] width 72 height 13
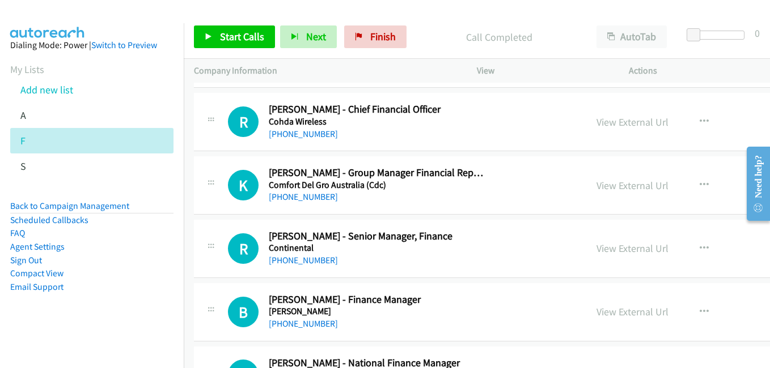
scroll to position [1133, 0]
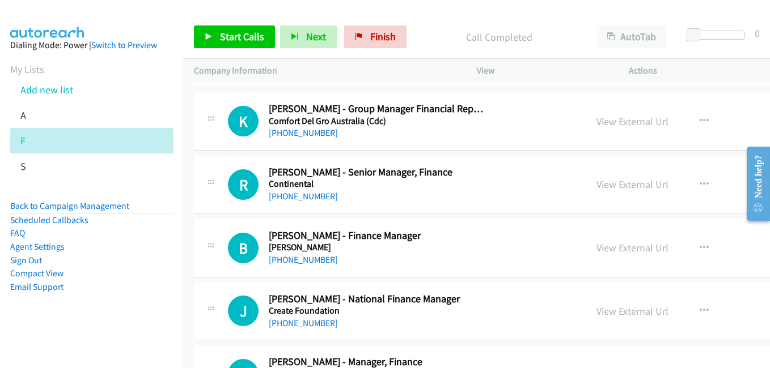
drag, startPoint x: 603, startPoint y: 250, endPoint x: 572, endPoint y: 239, distance: 33.4
click at [603, 250] on link "View External Url" at bounding box center [632, 247] width 72 height 13
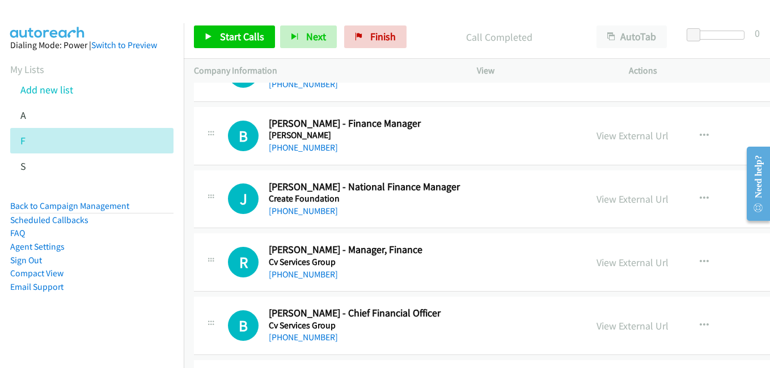
scroll to position [1247, 0]
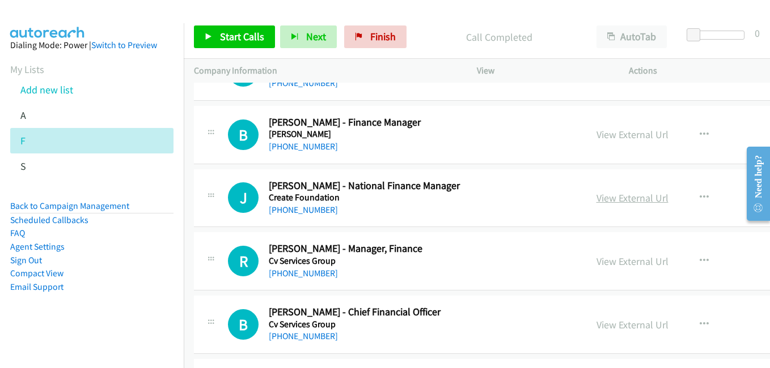
drag, startPoint x: 604, startPoint y: 202, endPoint x: 597, endPoint y: 200, distance: 6.5
click at [604, 202] on link "View External Url" at bounding box center [632, 198] width 72 height 13
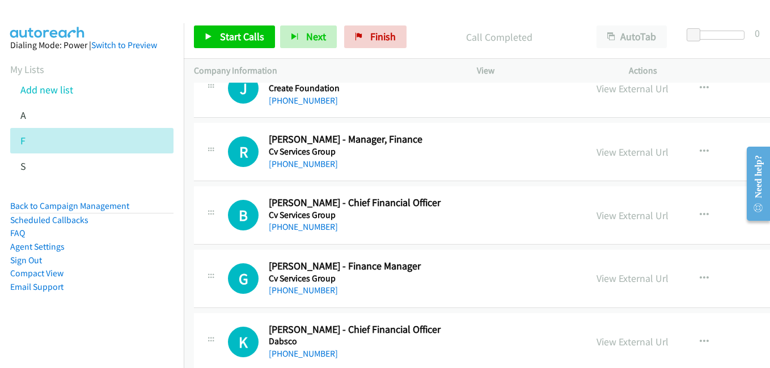
scroll to position [1360, 0]
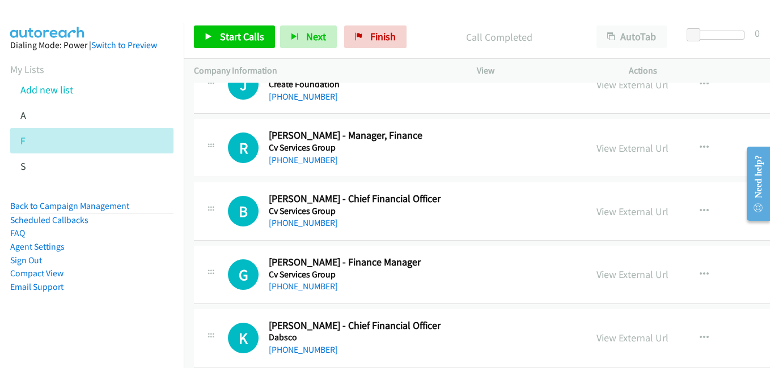
drag, startPoint x: 601, startPoint y: 205, endPoint x: 165, endPoint y: 7, distance: 479.1
click at [601, 205] on link "View External Url" at bounding box center [632, 211] width 72 height 13
drag, startPoint x: 602, startPoint y: 275, endPoint x: 596, endPoint y: 275, distance: 6.2
click at [602, 275] on link "View External Url" at bounding box center [632, 274] width 72 height 13
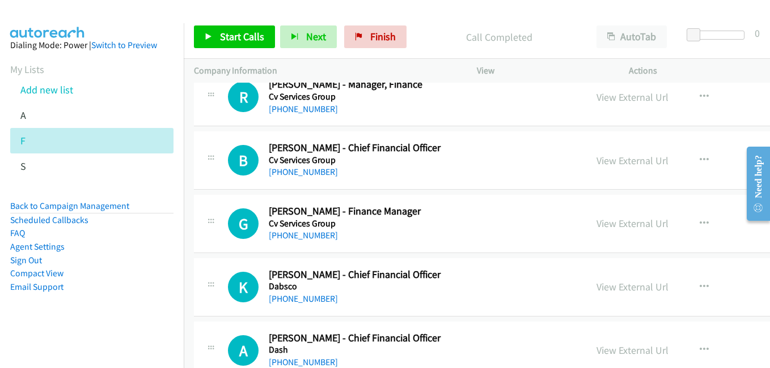
scroll to position [1473, 0]
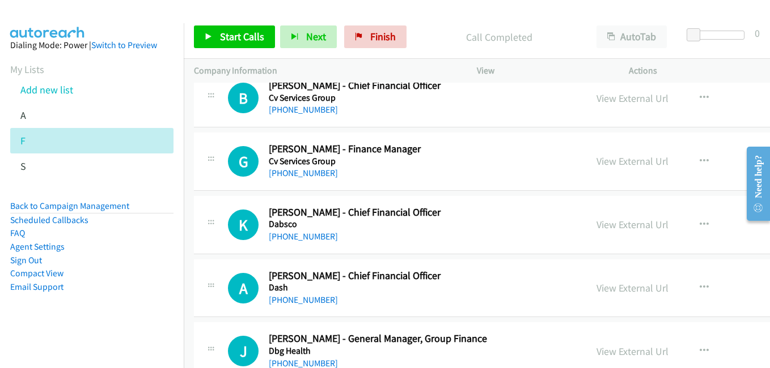
drag, startPoint x: 598, startPoint y: 223, endPoint x: 571, endPoint y: 217, distance: 27.9
click at [598, 223] on link "View External Url" at bounding box center [632, 224] width 72 height 13
drag, startPoint x: 583, startPoint y: 294, endPoint x: 503, endPoint y: 260, distance: 86.5
click at [596, 294] on link "View External Url" at bounding box center [632, 288] width 72 height 13
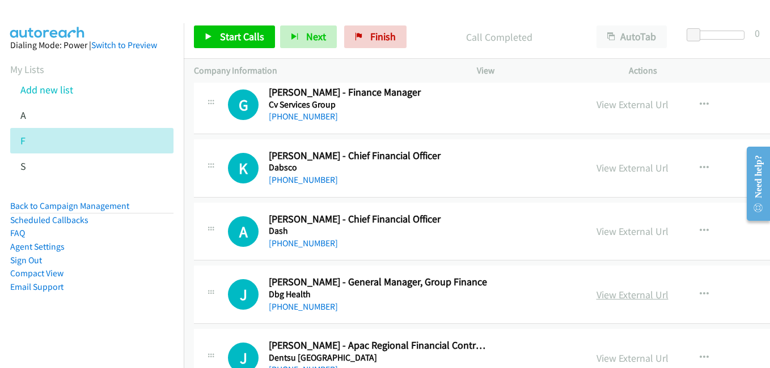
click at [604, 296] on link "View External Url" at bounding box center [632, 294] width 72 height 13
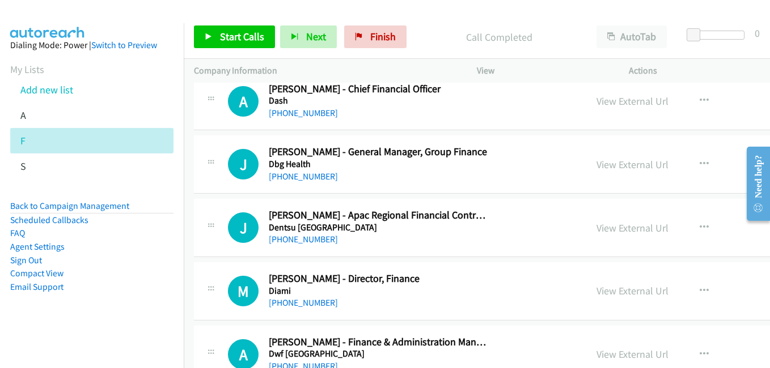
scroll to position [1700, 0]
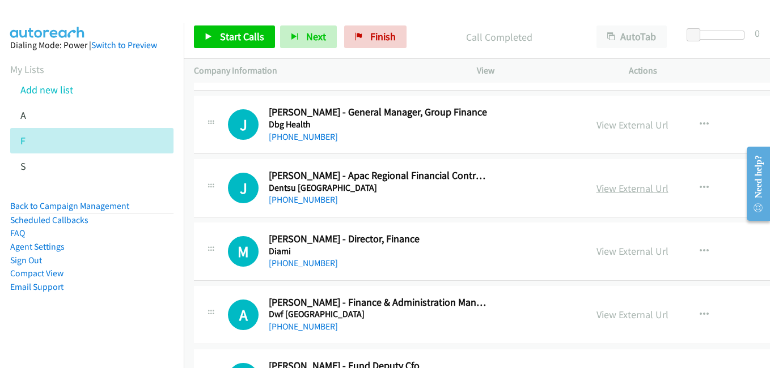
click at [609, 192] on link "View External Url" at bounding box center [632, 188] width 72 height 13
drag, startPoint x: 597, startPoint y: 252, endPoint x: 187, endPoint y: 36, distance: 462.8
click at [597, 252] on link "View External Url" at bounding box center [632, 251] width 72 height 13
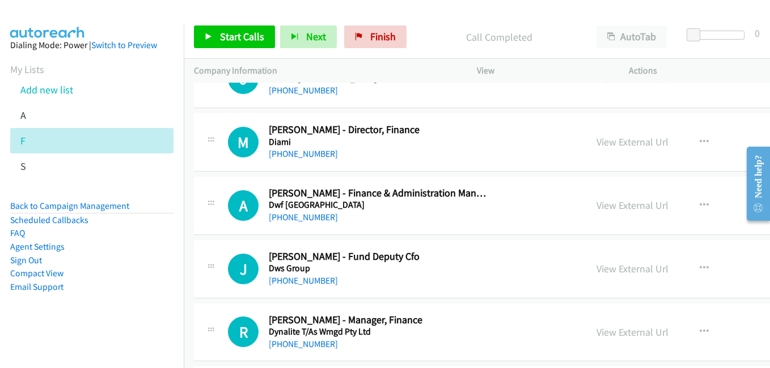
scroll to position [1813, 0]
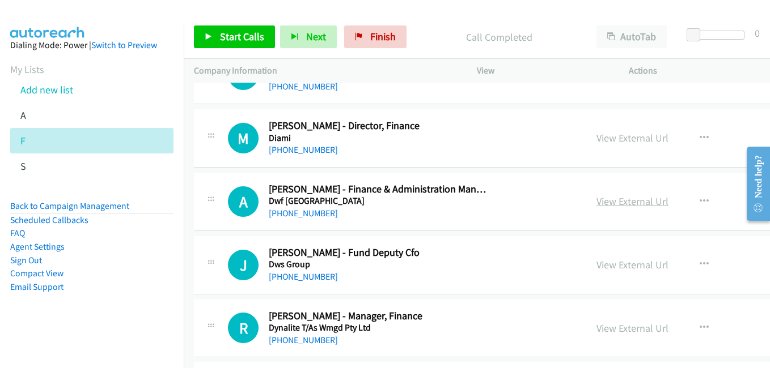
click at [596, 199] on link "View External Url" at bounding box center [632, 201] width 72 height 13
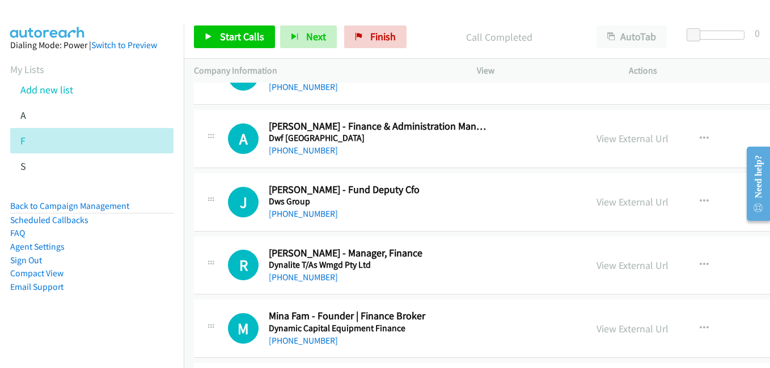
scroll to position [1927, 0]
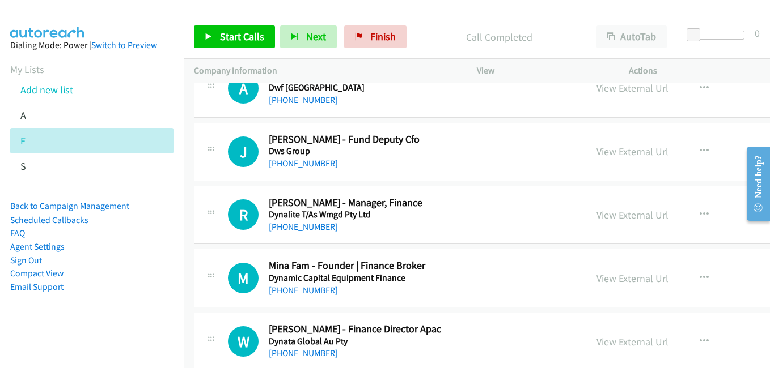
click at [596, 152] on link "View External Url" at bounding box center [632, 151] width 72 height 13
click at [601, 213] on link "View External Url" at bounding box center [632, 215] width 72 height 13
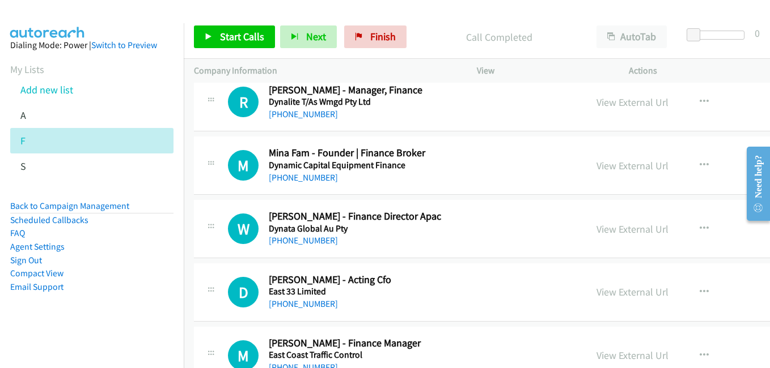
scroll to position [2040, 0]
click at [608, 229] on link "View External Url" at bounding box center [632, 228] width 72 height 13
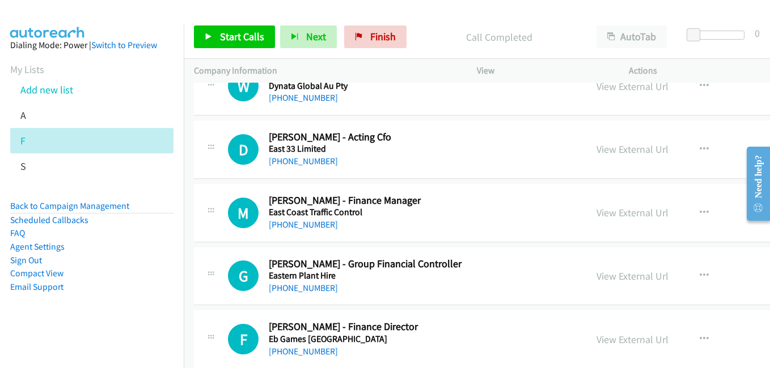
scroll to position [2210, 0]
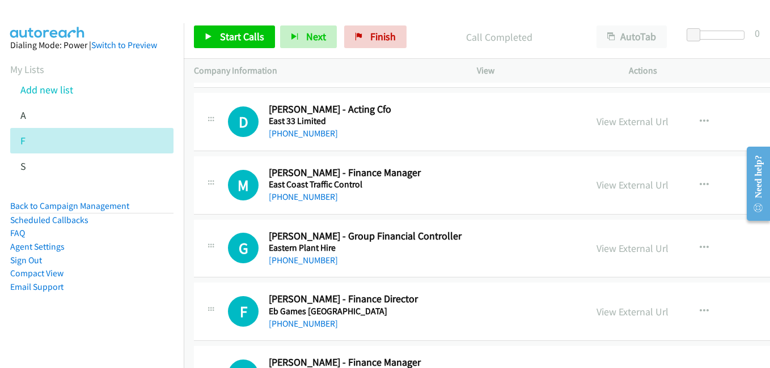
drag, startPoint x: 592, startPoint y: 123, endPoint x: 218, endPoint y: 7, distance: 391.5
click at [596, 118] on link "View External Url" at bounding box center [632, 121] width 72 height 13
click at [606, 185] on link "View External Url" at bounding box center [632, 185] width 72 height 13
drag, startPoint x: 582, startPoint y: 185, endPoint x: 502, endPoint y: 154, distance: 86.3
click at [596, 185] on link "View External Url" at bounding box center [632, 185] width 72 height 13
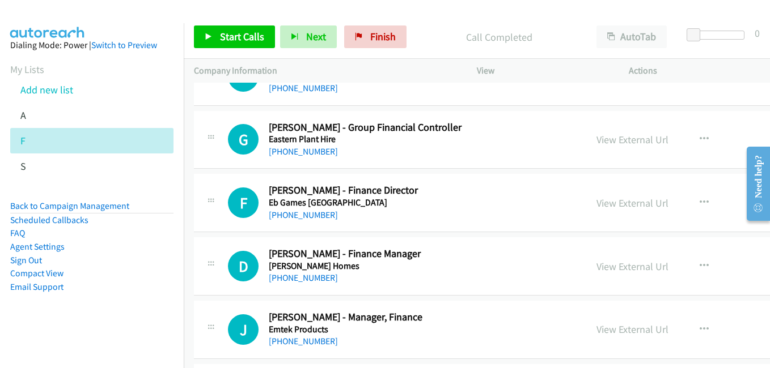
scroll to position [2323, 0]
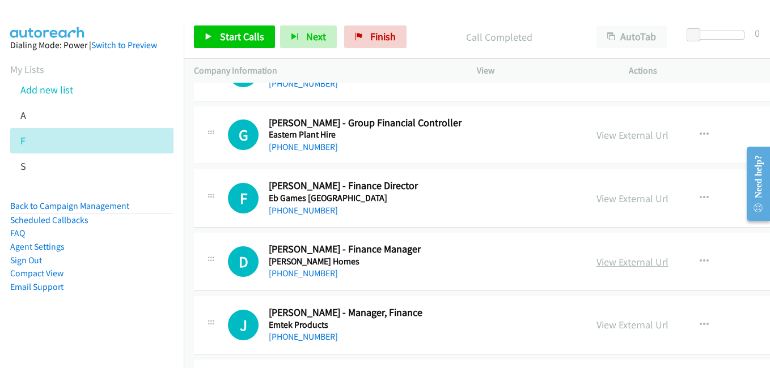
click at [596, 261] on link "View External Url" at bounding box center [632, 262] width 72 height 13
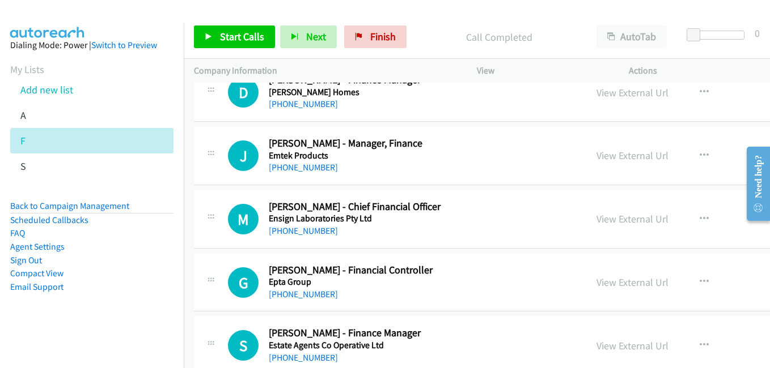
scroll to position [2493, 0]
click at [599, 222] on link "View External Url" at bounding box center [632, 218] width 72 height 13
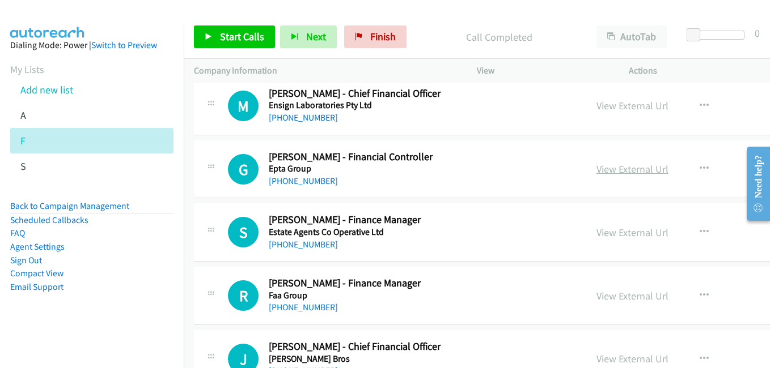
scroll to position [2607, 0]
click at [596, 174] on link "View External Url" at bounding box center [632, 168] width 72 height 13
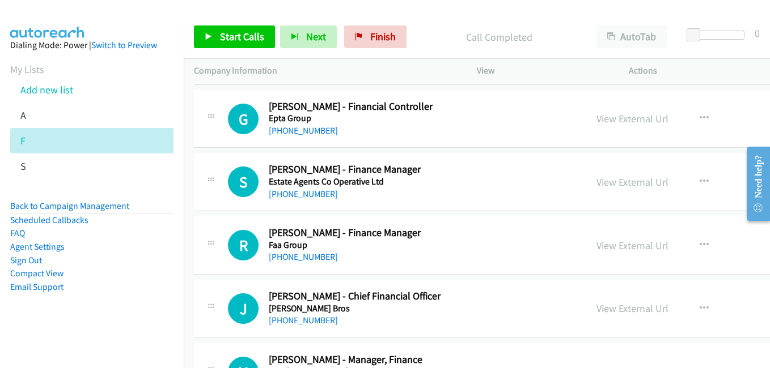
scroll to position [2663, 0]
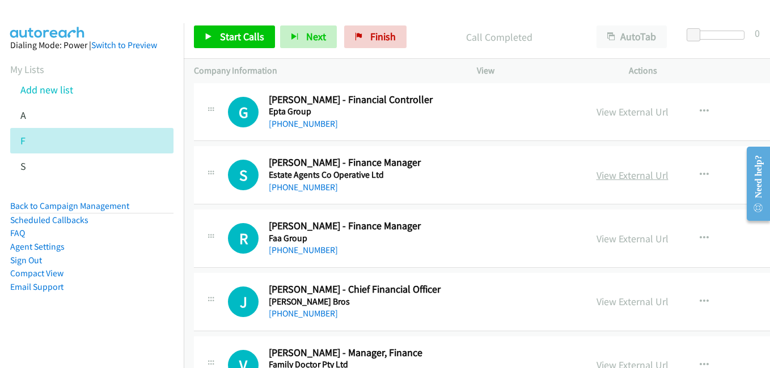
click at [622, 181] on link "View External Url" at bounding box center [632, 175] width 72 height 13
click at [596, 239] on link "View External Url" at bounding box center [632, 238] width 72 height 13
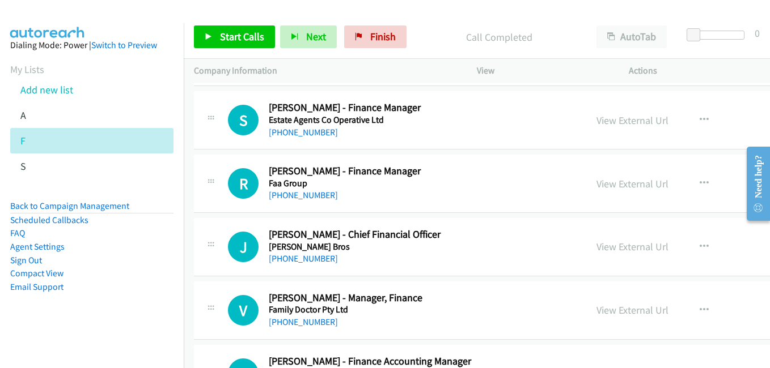
scroll to position [2777, 0]
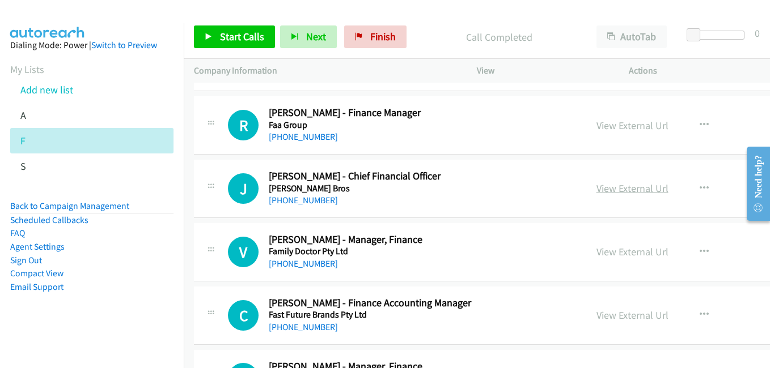
click at [596, 192] on link "View External Url" at bounding box center [632, 188] width 72 height 13
click at [596, 256] on link "View External Url" at bounding box center [632, 251] width 72 height 13
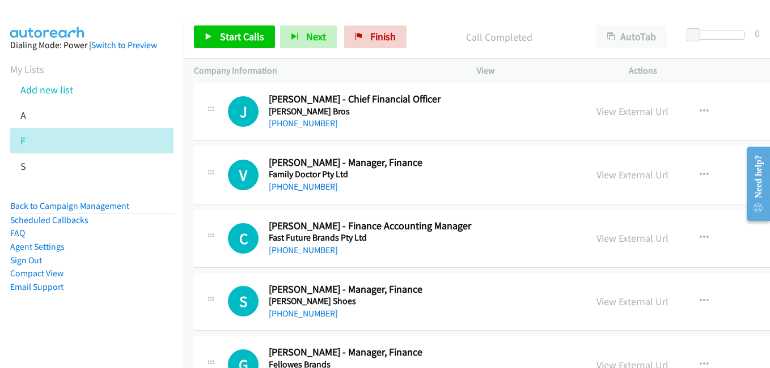
scroll to position [2890, 0]
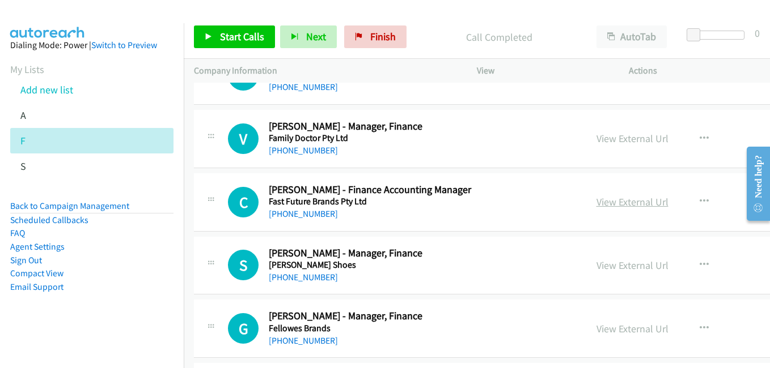
click at [596, 204] on link "View External Url" at bounding box center [632, 202] width 72 height 13
click at [596, 330] on link "View External Url" at bounding box center [632, 328] width 72 height 13
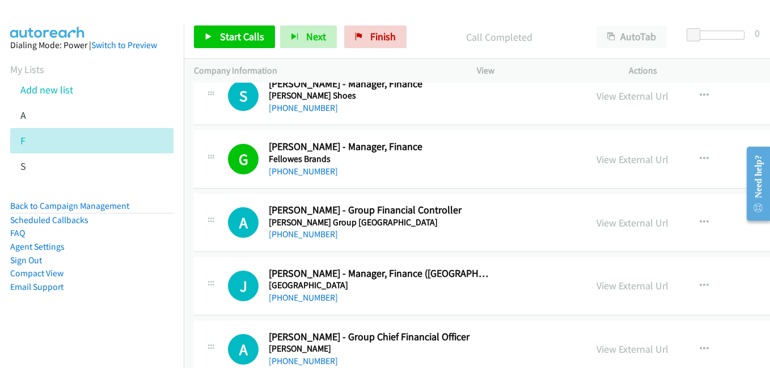
scroll to position [3060, 0]
click at [609, 222] on link "View External Url" at bounding box center [632, 222] width 72 height 13
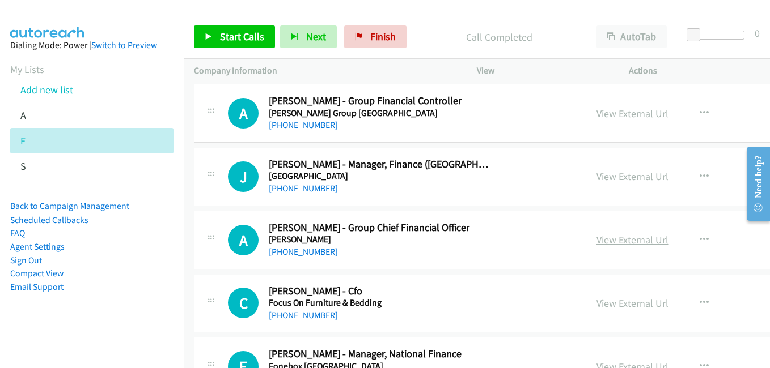
scroll to position [3173, 0]
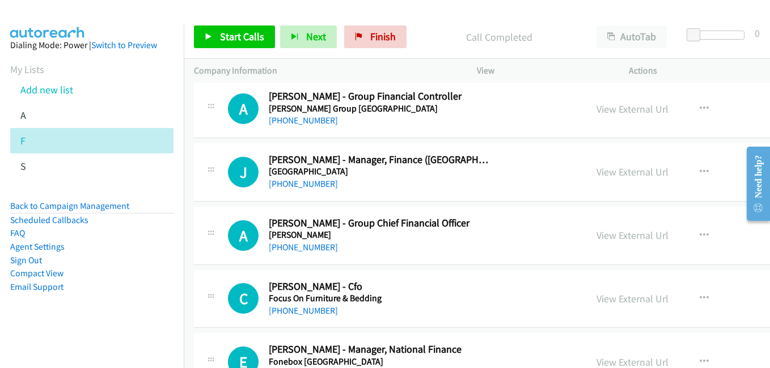
click at [596, 239] on link "View External Url" at bounding box center [632, 235] width 72 height 13
click at [596, 300] on link "View External Url" at bounding box center [632, 298] width 72 height 13
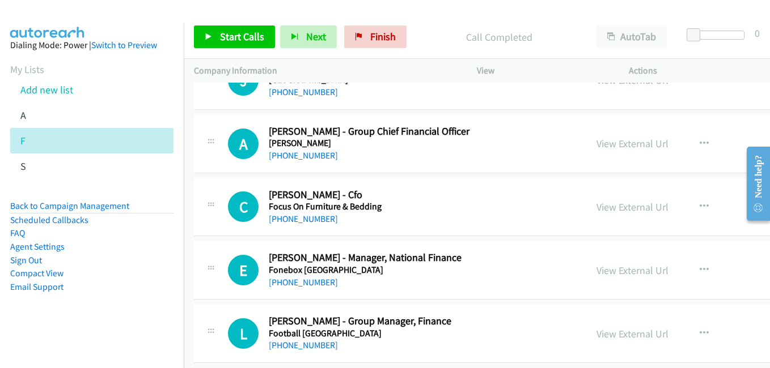
scroll to position [3343, 0]
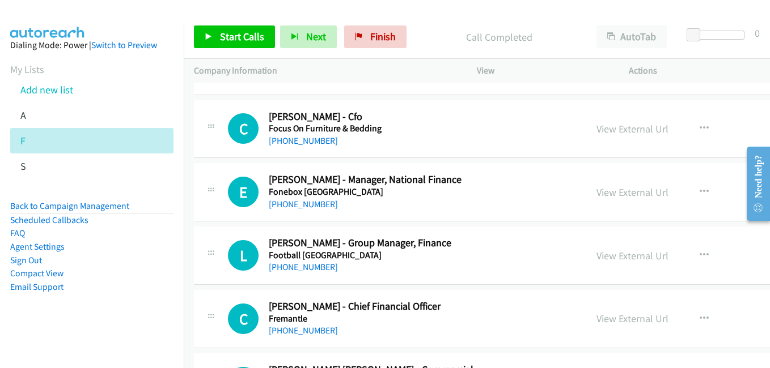
drag, startPoint x: 587, startPoint y: 259, endPoint x: 379, endPoint y: 167, distance: 227.6
click at [596, 259] on link "View External Url" at bounding box center [632, 255] width 72 height 13
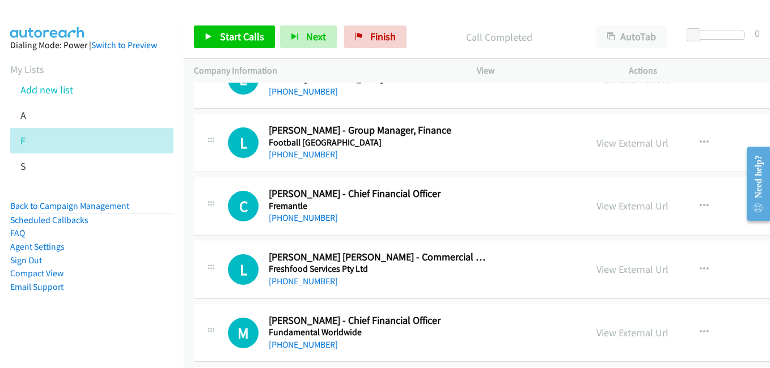
scroll to position [3457, 0]
click at [596, 208] on link "View External Url" at bounding box center [632, 205] width 72 height 13
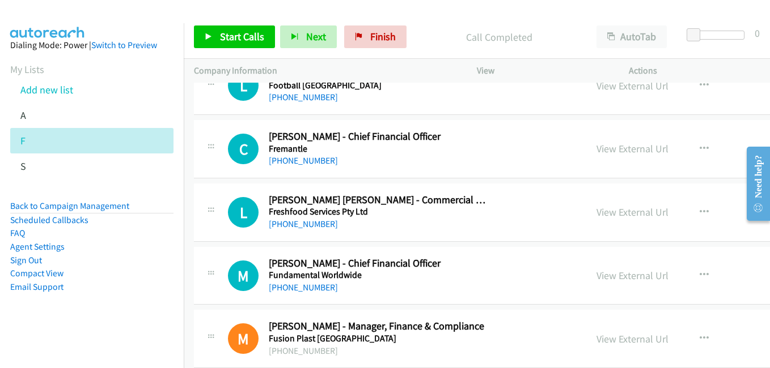
click at [598, 218] on link "View External Url" at bounding box center [632, 212] width 72 height 13
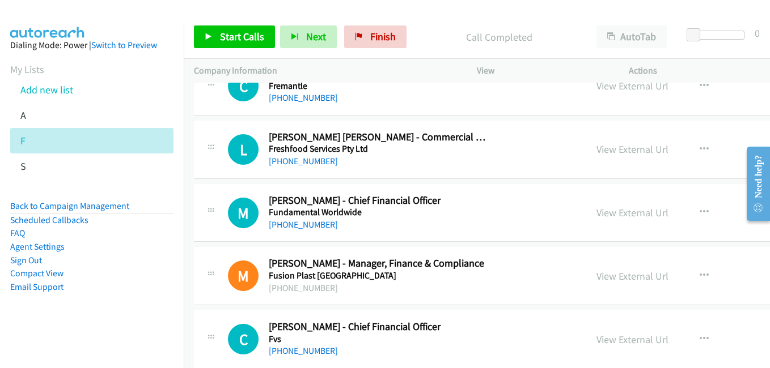
scroll to position [3627, 0]
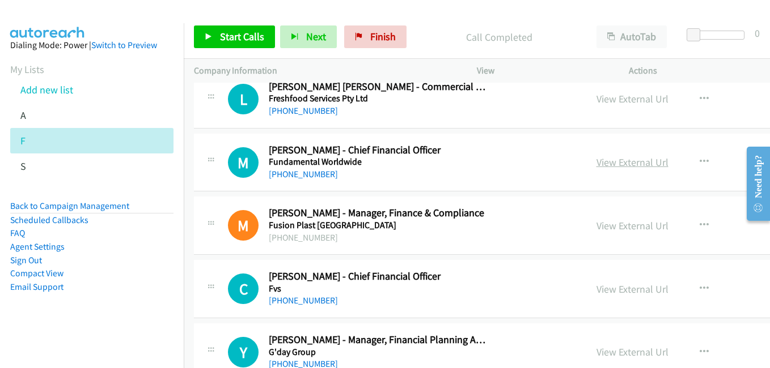
click at [596, 164] on link "View External Url" at bounding box center [632, 162] width 72 height 13
click at [602, 294] on link "View External Url" at bounding box center [632, 289] width 72 height 13
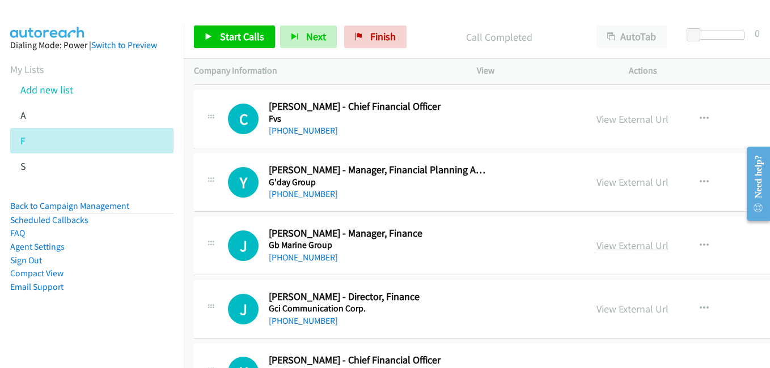
click at [602, 241] on link "View External Url" at bounding box center [632, 245] width 72 height 13
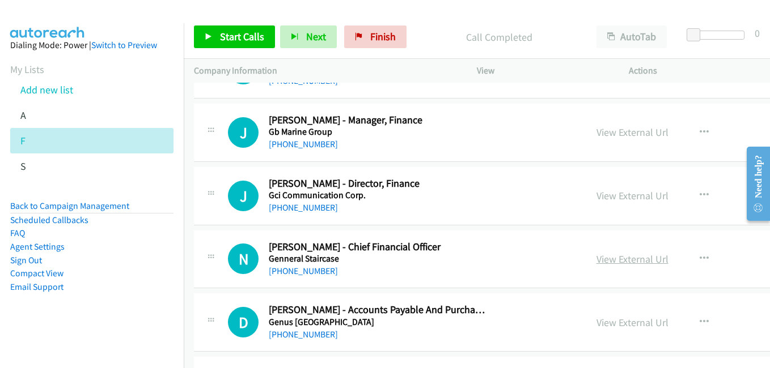
click at [596, 257] on link "View External Url" at bounding box center [632, 259] width 72 height 13
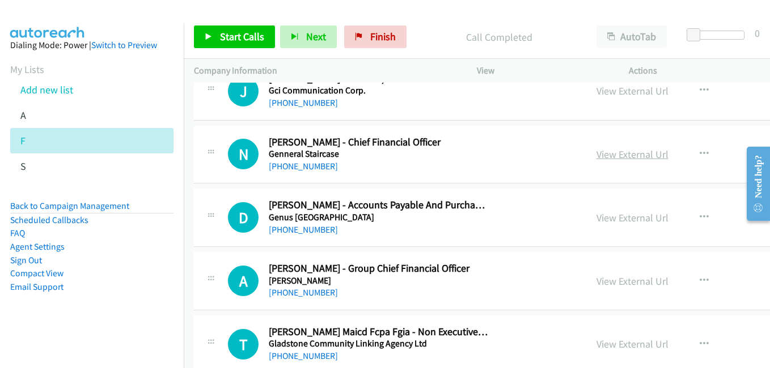
scroll to position [4023, 0]
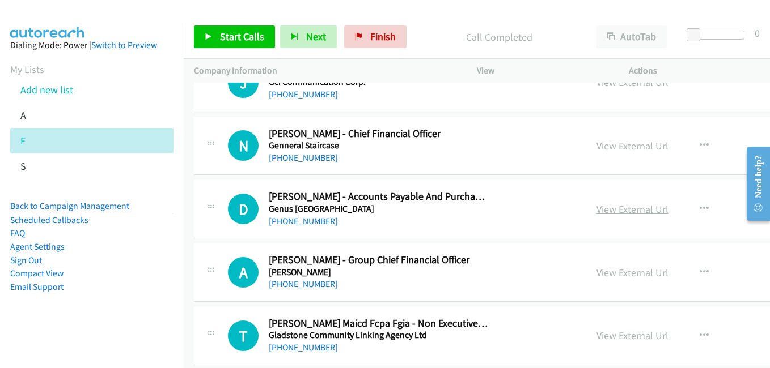
click at [600, 209] on link "View External Url" at bounding box center [632, 209] width 72 height 13
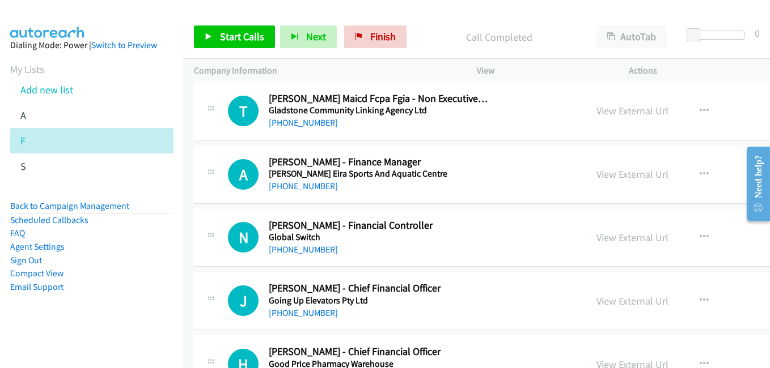
scroll to position [4250, 0]
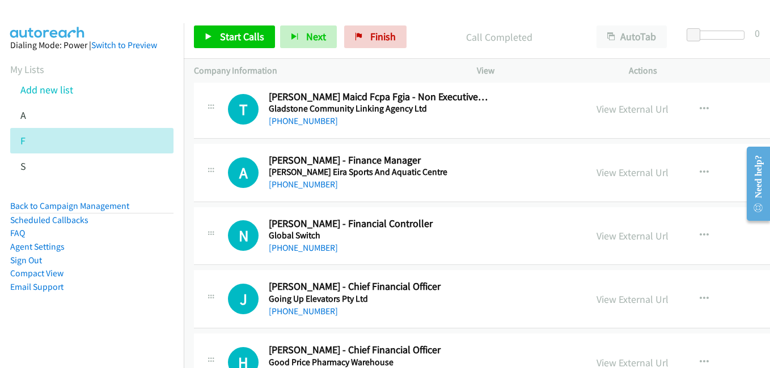
click at [596, 243] on div "View External Url" at bounding box center [632, 235] width 72 height 15
drag, startPoint x: 589, startPoint y: 240, endPoint x: 583, endPoint y: 236, distance: 7.4
click at [596, 240] on link "View External Url" at bounding box center [632, 236] width 72 height 13
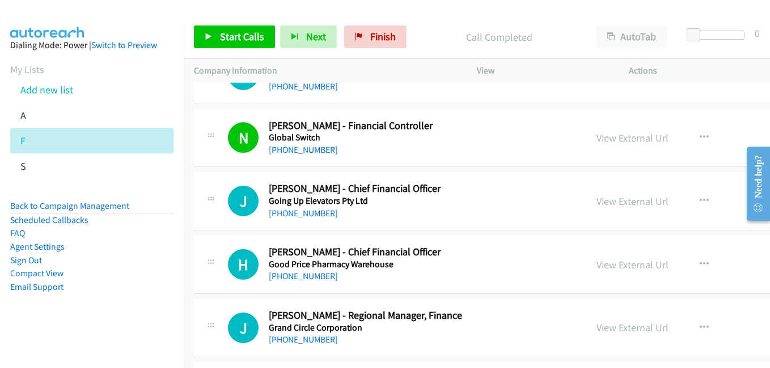
scroll to position [4363, 0]
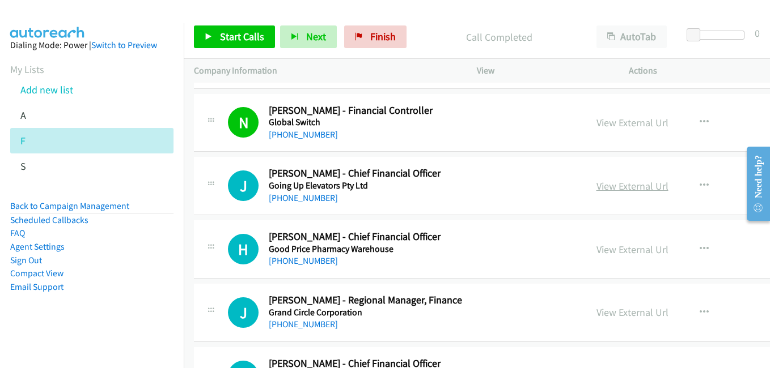
drag, startPoint x: 587, startPoint y: 192, endPoint x: 578, endPoint y: 186, distance: 9.9
click at [596, 192] on link "View External Url" at bounding box center [632, 186] width 72 height 13
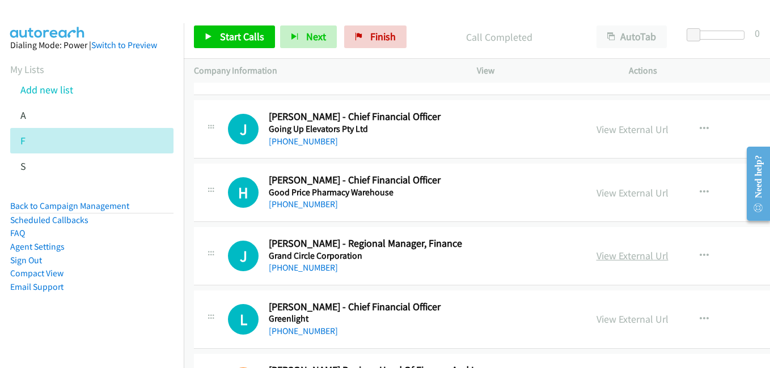
click at [610, 253] on link "View External Url" at bounding box center [632, 255] width 72 height 13
click at [601, 325] on link "View External Url" at bounding box center [632, 319] width 72 height 13
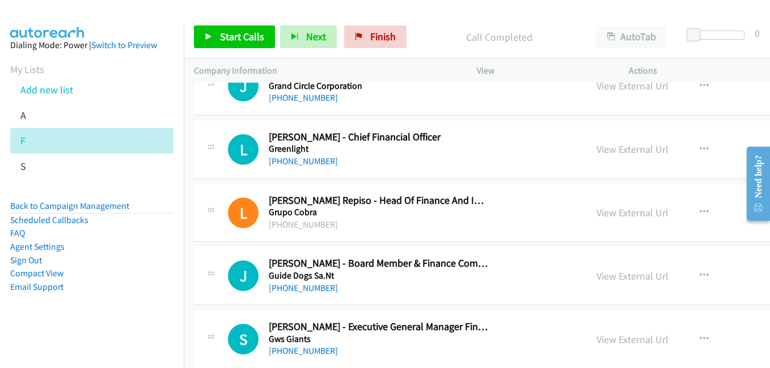
scroll to position [4647, 0]
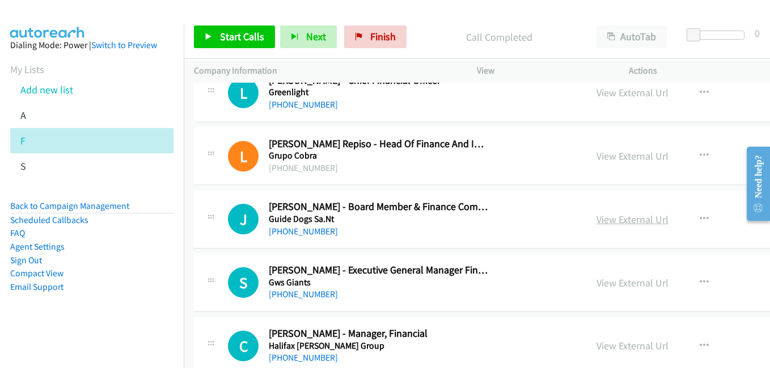
click at [612, 223] on link "View External Url" at bounding box center [632, 219] width 72 height 13
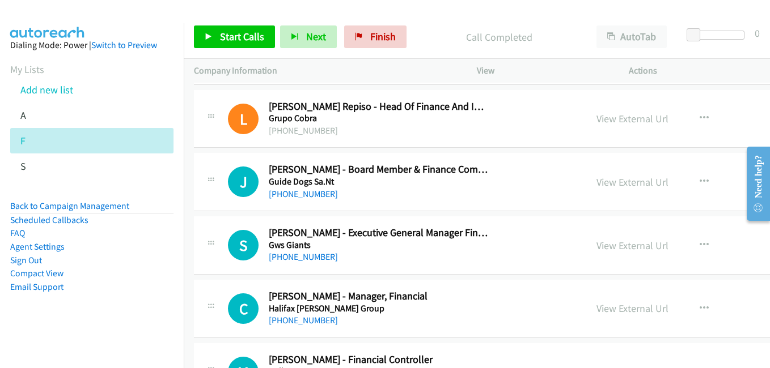
scroll to position [4703, 0]
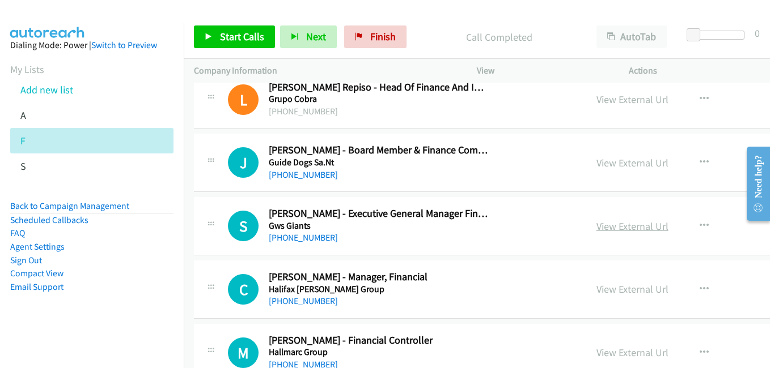
click at [596, 229] on link "View External Url" at bounding box center [632, 226] width 72 height 13
click at [614, 293] on link "View External Url" at bounding box center [632, 289] width 72 height 13
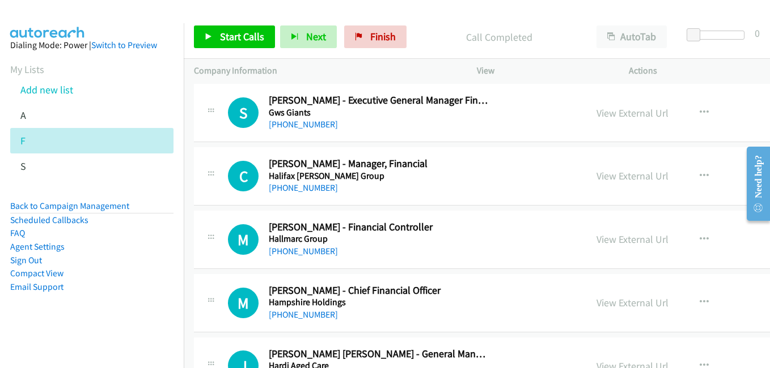
drag, startPoint x: 598, startPoint y: 239, endPoint x: 567, endPoint y: 227, distance: 34.1
click at [598, 239] on link "View External Url" at bounding box center [632, 239] width 72 height 13
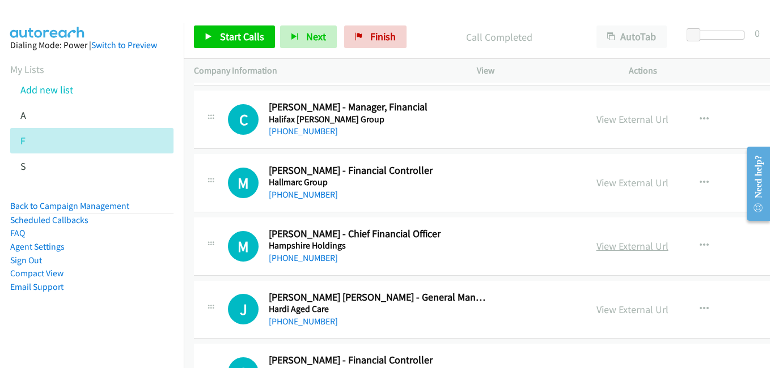
drag, startPoint x: 602, startPoint y: 248, endPoint x: 589, endPoint y: 244, distance: 13.6
click at [602, 248] on link "View External Url" at bounding box center [632, 246] width 72 height 13
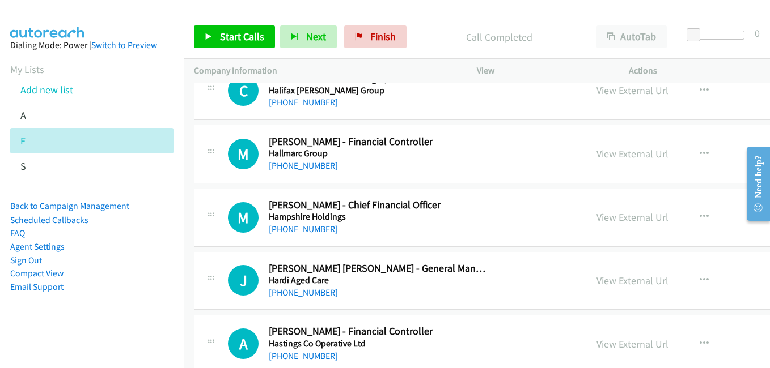
scroll to position [4930, 0]
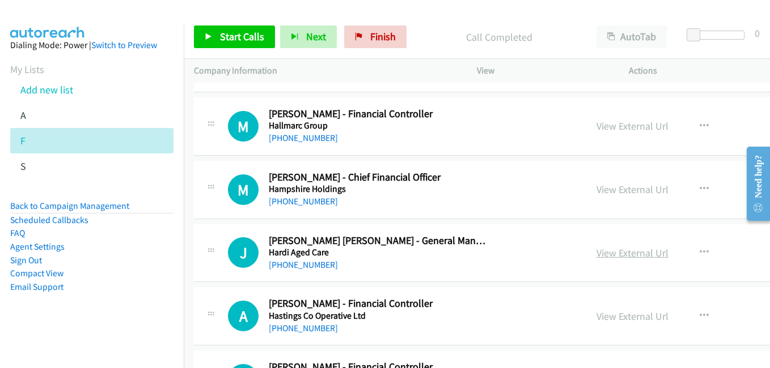
click at [596, 257] on link "View External Url" at bounding box center [632, 253] width 72 height 13
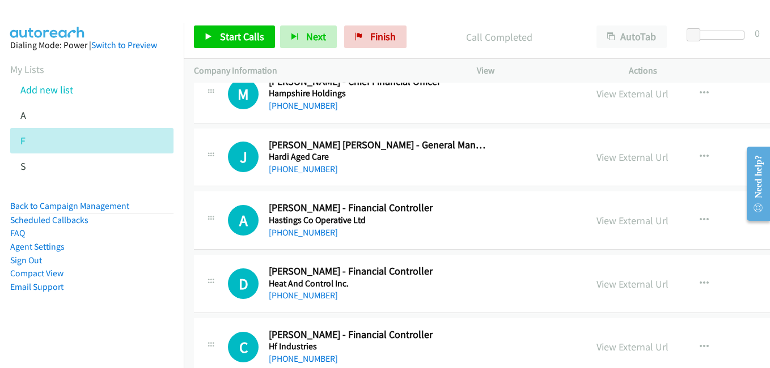
scroll to position [5043, 0]
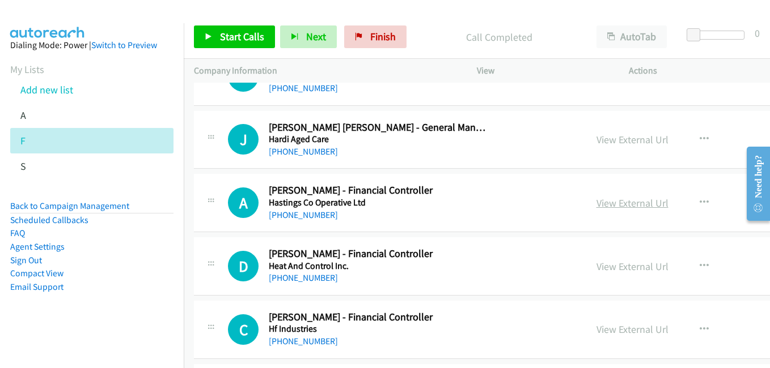
drag, startPoint x: 599, startPoint y: 203, endPoint x: 576, endPoint y: 196, distance: 24.4
click at [599, 203] on link "View External Url" at bounding box center [632, 203] width 72 height 13
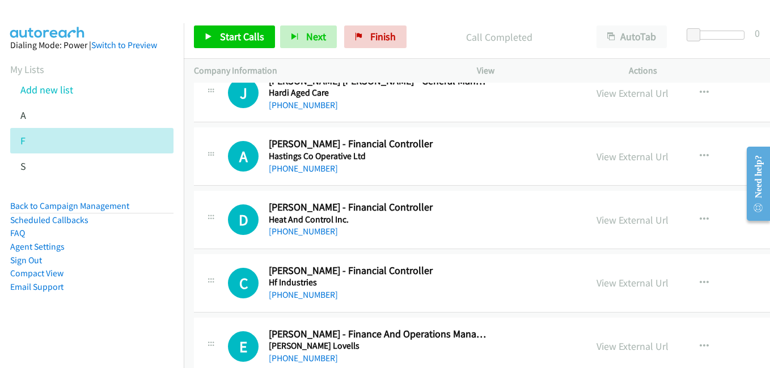
scroll to position [5100, 0]
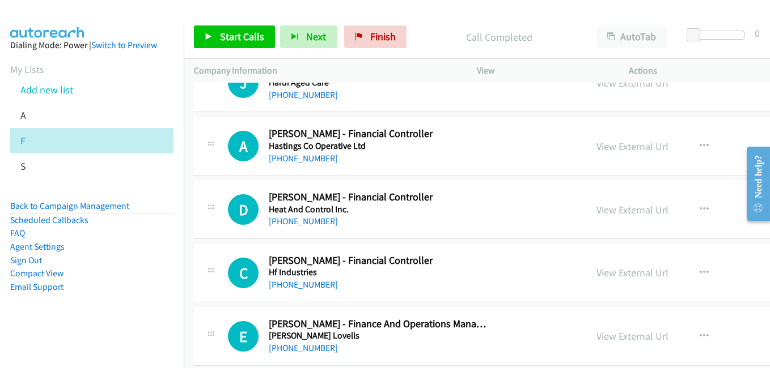
drag, startPoint x: 583, startPoint y: 271, endPoint x: 549, endPoint y: 257, distance: 36.1
click at [596, 271] on link "View External Url" at bounding box center [632, 272] width 72 height 13
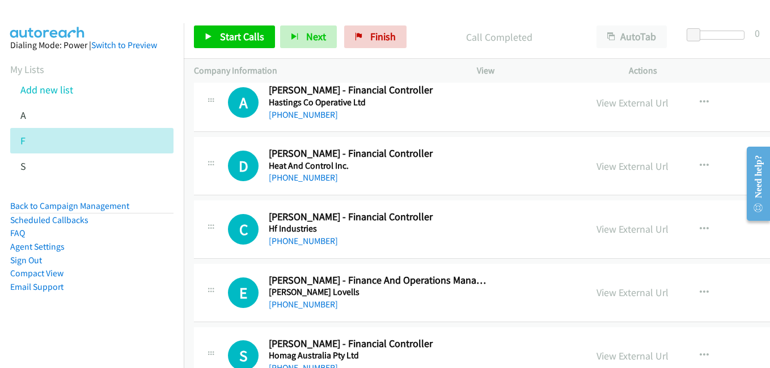
scroll to position [5213, 0]
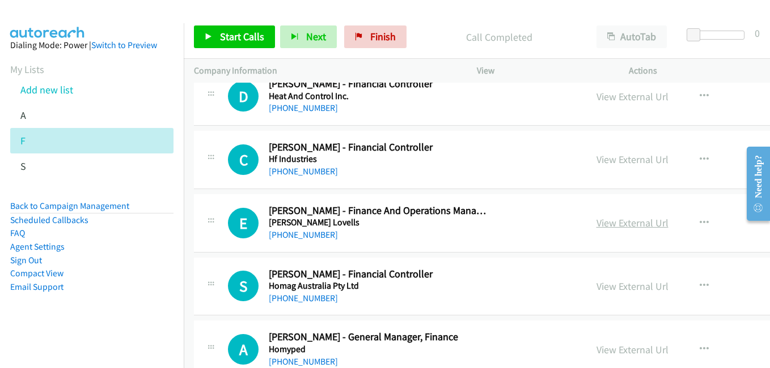
click at [599, 222] on link "View External Url" at bounding box center [632, 222] width 72 height 13
click at [596, 286] on link "View External Url" at bounding box center [632, 286] width 72 height 13
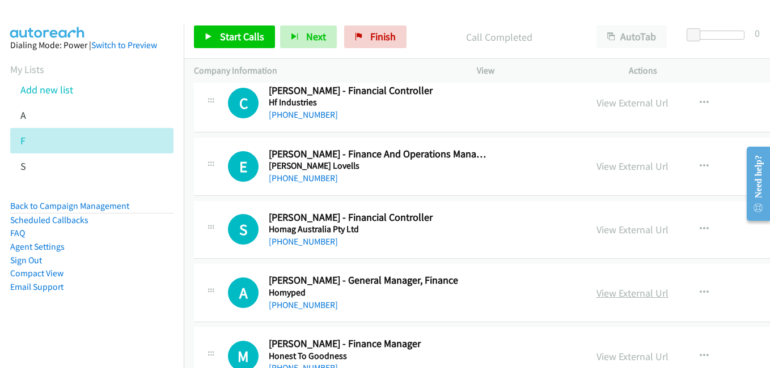
click at [596, 297] on link "View External Url" at bounding box center [632, 293] width 72 height 13
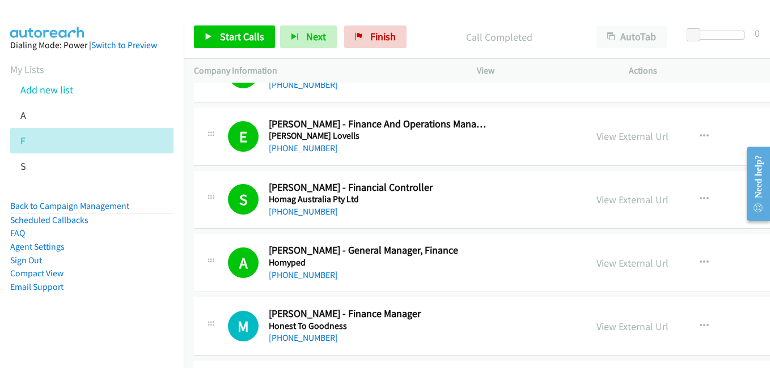
scroll to position [5383, 0]
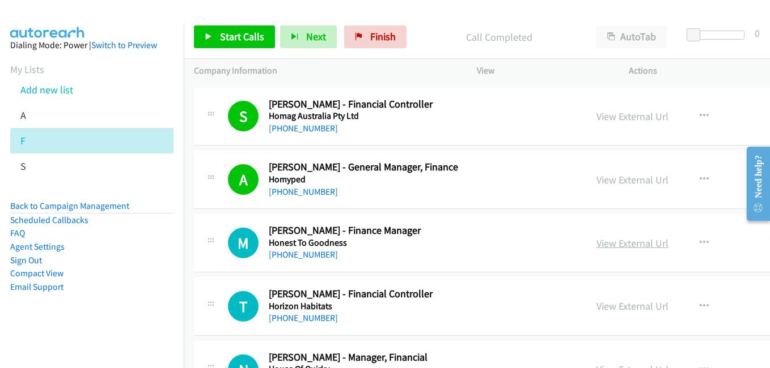
click at [617, 242] on link "View External Url" at bounding box center [632, 243] width 72 height 13
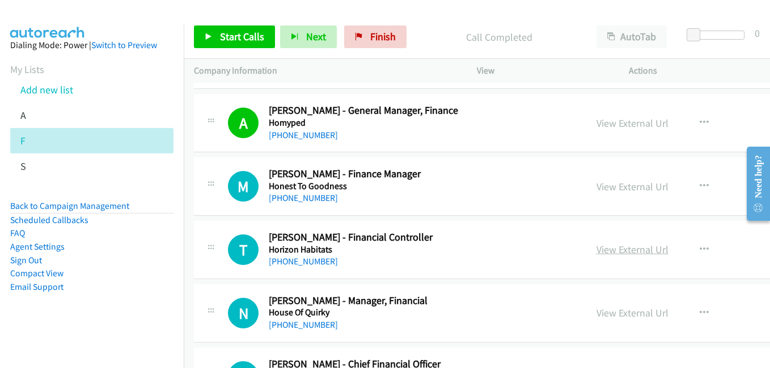
click at [596, 245] on link "View External Url" at bounding box center [632, 249] width 72 height 13
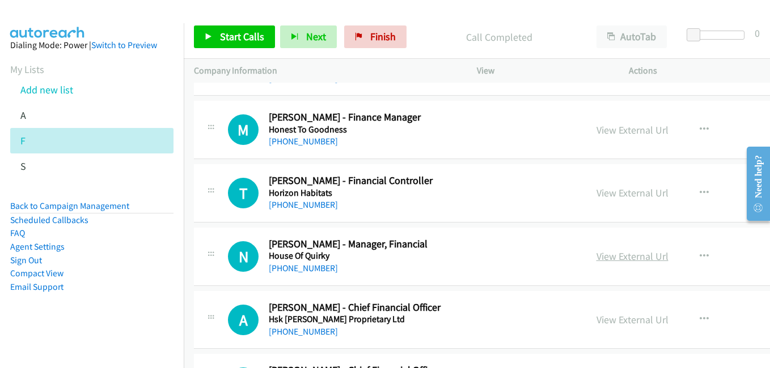
click at [596, 256] on link "View External Url" at bounding box center [632, 256] width 72 height 13
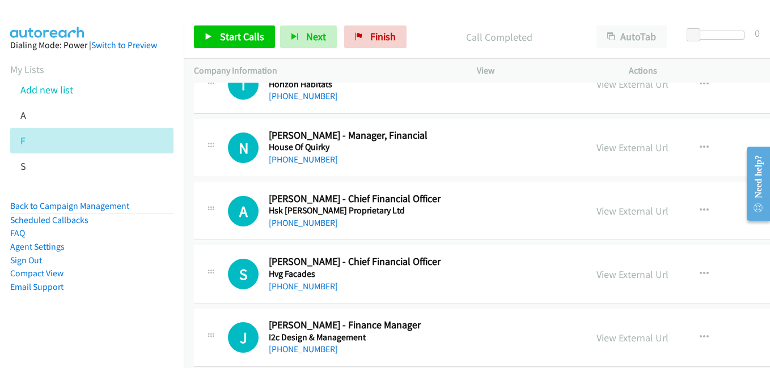
scroll to position [5610, 0]
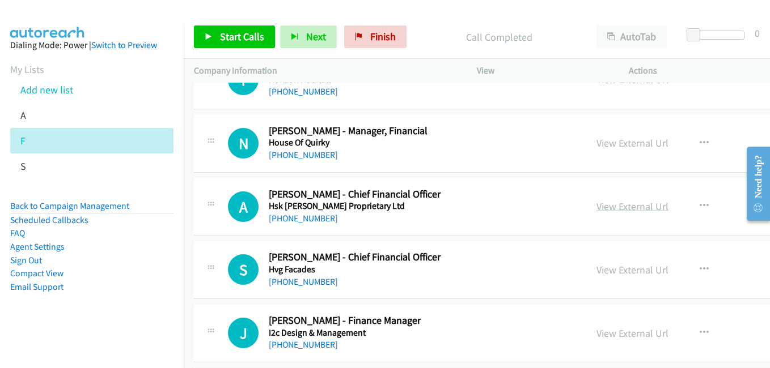
click at [596, 211] on link "View External Url" at bounding box center [632, 206] width 72 height 13
click at [596, 274] on link "View External Url" at bounding box center [632, 270] width 72 height 13
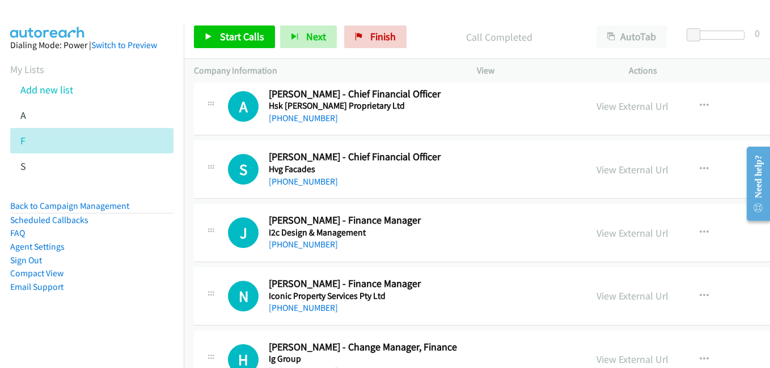
scroll to position [5723, 0]
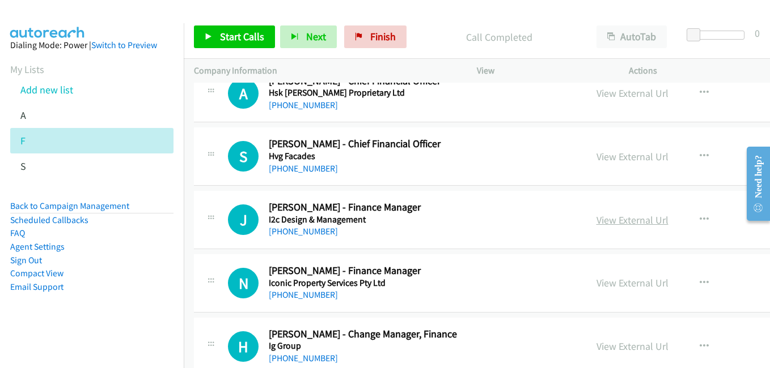
click at [613, 225] on link "View External Url" at bounding box center [632, 220] width 72 height 13
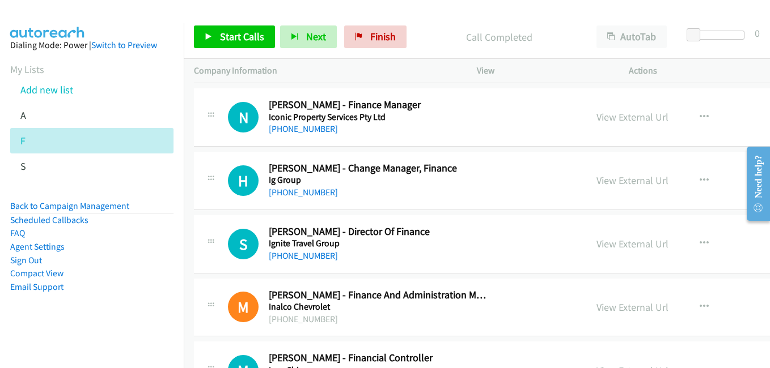
scroll to position [5893, 0]
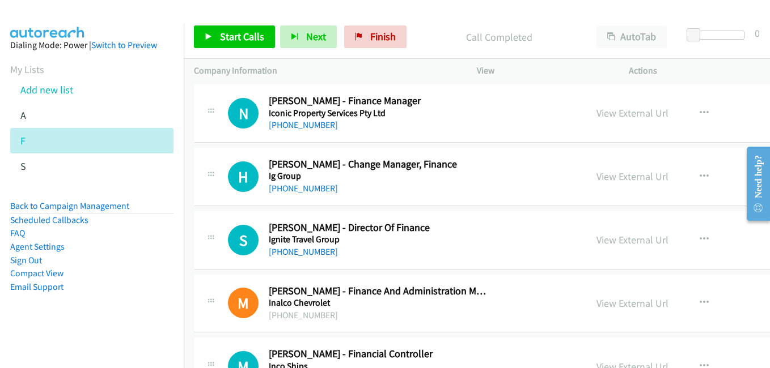
click at [596, 237] on link "View External Url" at bounding box center [632, 239] width 72 height 13
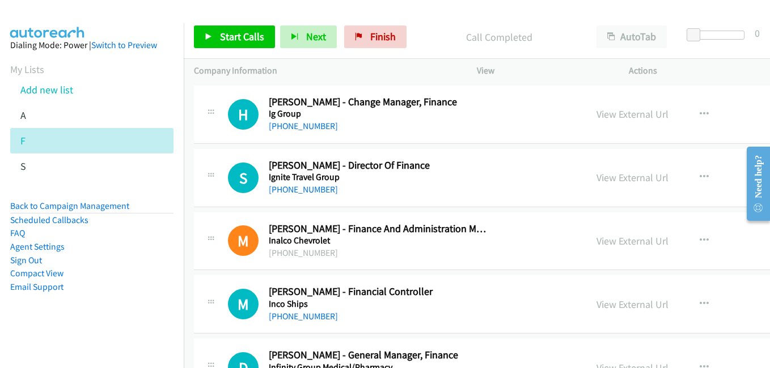
scroll to position [6007, 0]
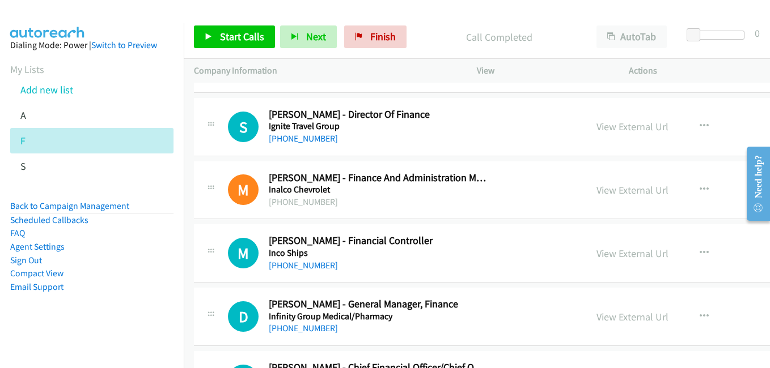
drag, startPoint x: 610, startPoint y: 253, endPoint x: 440, endPoint y: 179, distance: 185.3
click at [610, 253] on link "View External Url" at bounding box center [632, 253] width 72 height 13
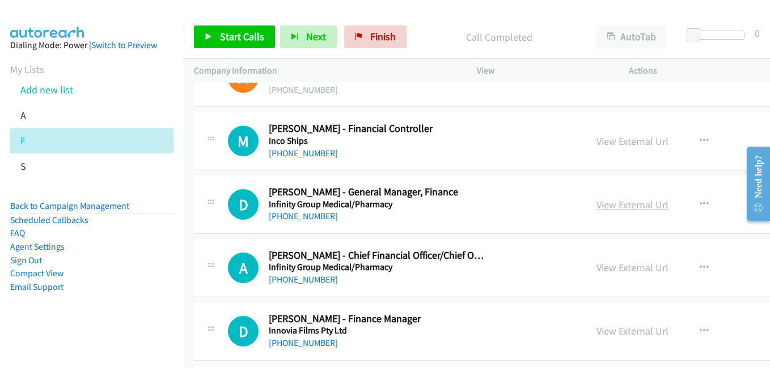
scroll to position [6120, 0]
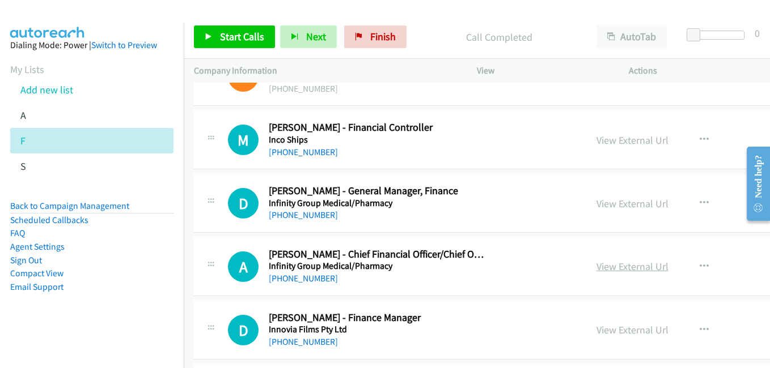
click at [596, 271] on link "View External Url" at bounding box center [632, 266] width 72 height 13
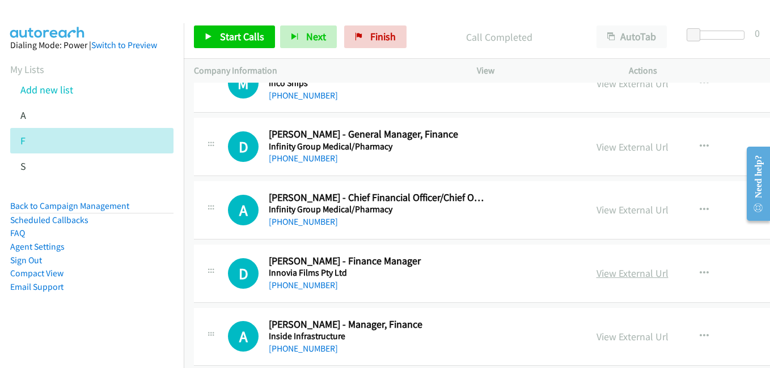
click at [597, 275] on link "View External Url" at bounding box center [632, 273] width 72 height 13
click at [596, 341] on link "View External Url" at bounding box center [632, 336] width 72 height 13
